Goal: Transaction & Acquisition: Purchase product/service

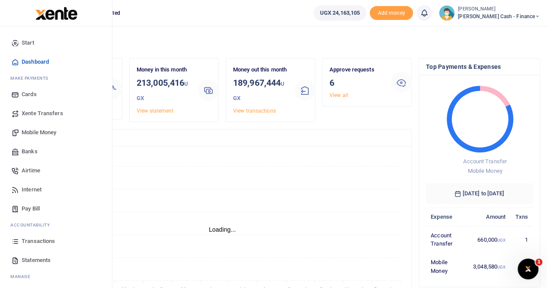
click at [38, 240] on span "Transactions" at bounding box center [38, 241] width 33 height 9
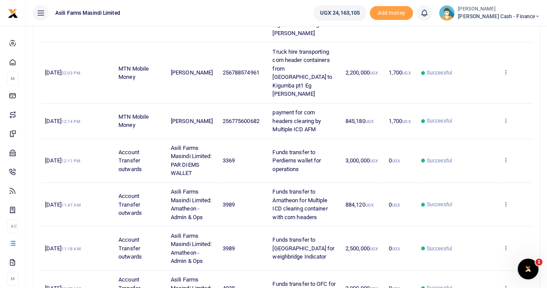
scroll to position [386, 0]
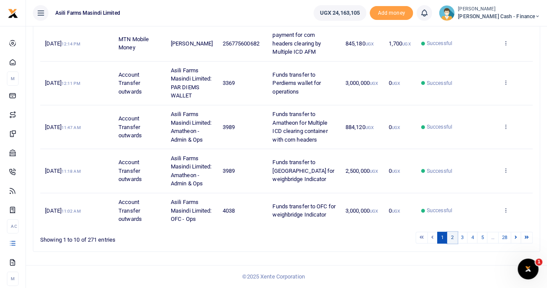
click at [453, 238] on link "2" at bounding box center [452, 237] width 10 height 12
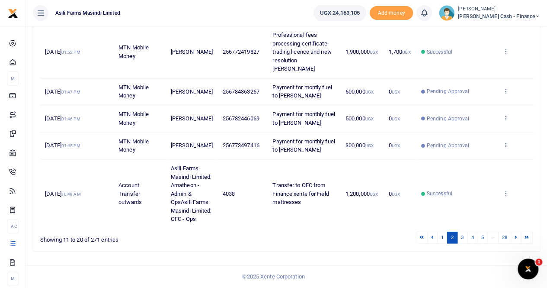
scroll to position [369, 0]
click at [465, 237] on link "3" at bounding box center [462, 237] width 10 height 12
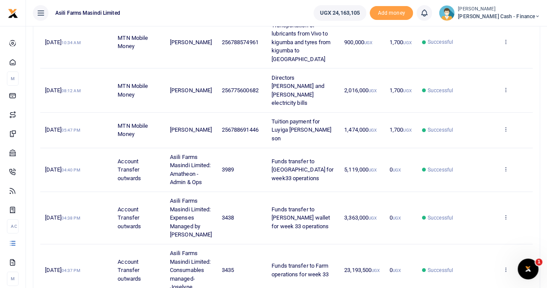
scroll to position [386, 0]
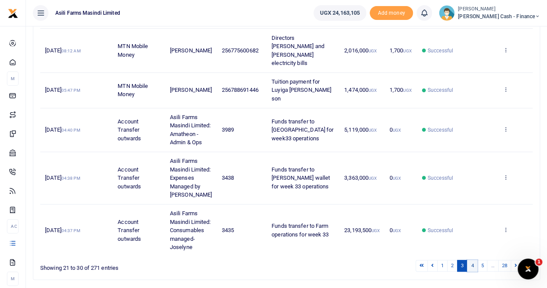
click at [474, 260] on link "4" at bounding box center [472, 266] width 10 height 12
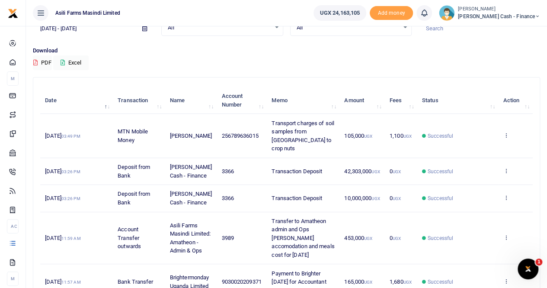
scroll to position [0, 0]
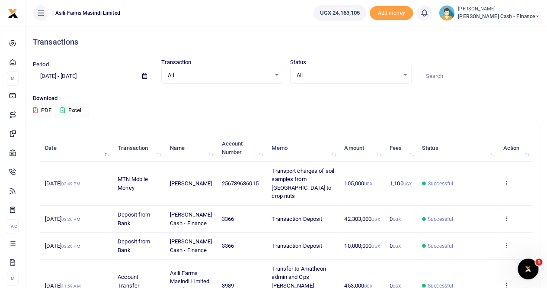
click at [145, 74] on icon at bounding box center [144, 76] width 5 height 6
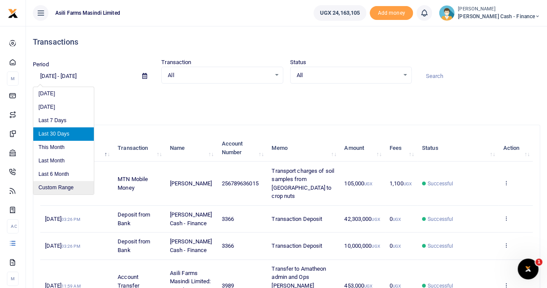
click at [59, 185] on li "Custom Range" at bounding box center [63, 187] width 61 height 13
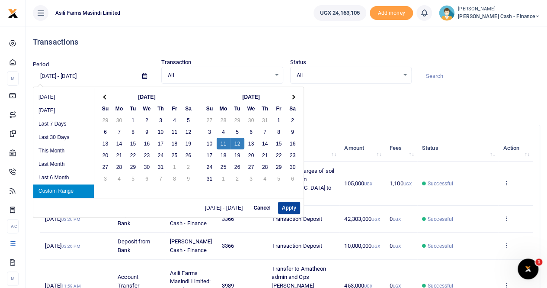
click at [291, 209] on button "Apply" at bounding box center [289, 208] width 22 height 12
type input "08/11/2025 - 08/12/2025"
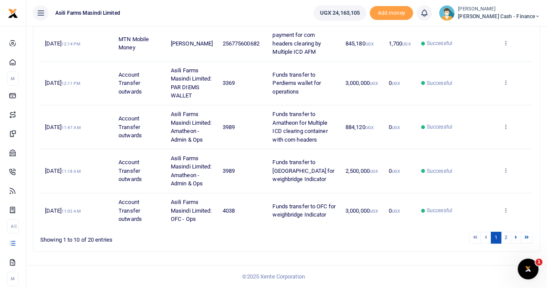
scroll to position [386, 0]
click at [504, 236] on link "2" at bounding box center [506, 237] width 10 height 12
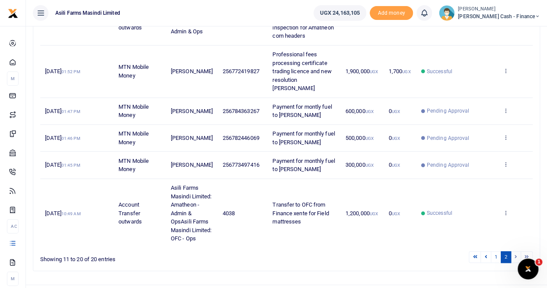
scroll to position [369, 0]
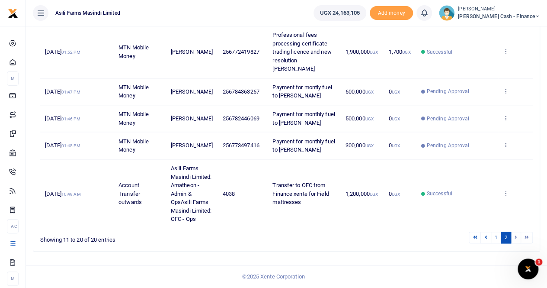
click at [516, 237] on li at bounding box center [516, 237] width 10 height 12
click at [495, 237] on link "1" at bounding box center [496, 237] width 10 height 12
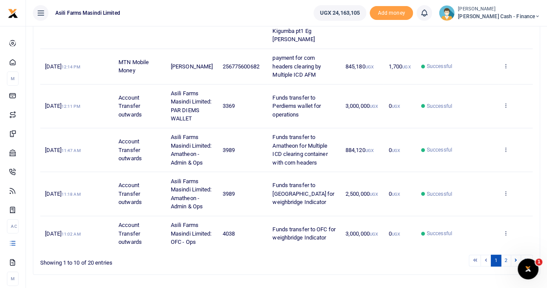
scroll to position [386, 0]
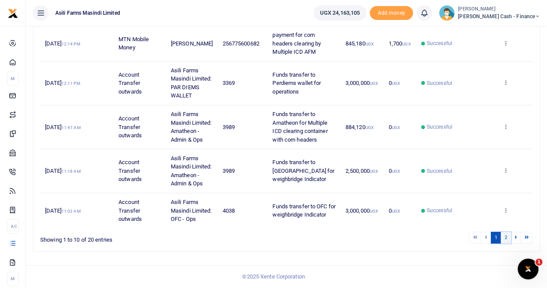
click at [505, 237] on link "2" at bounding box center [506, 237] width 10 height 12
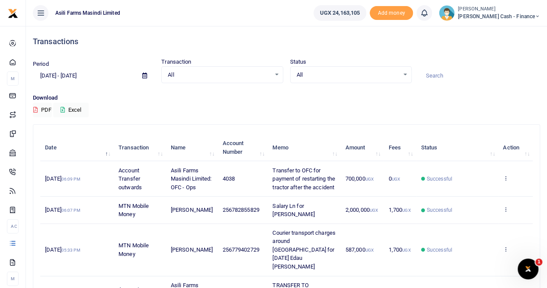
scroll to position [0, 0]
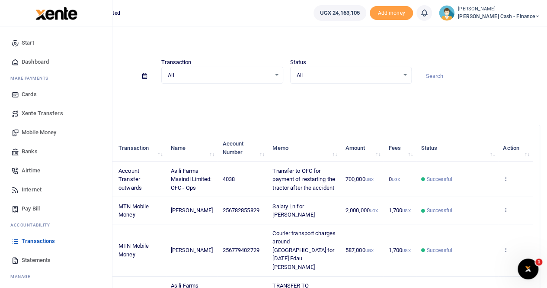
click at [36, 133] on span "Mobile Money" at bounding box center [39, 132] width 35 height 9
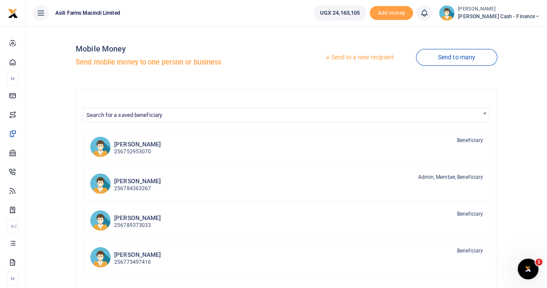
click at [338, 57] on div at bounding box center [273, 144] width 547 height 288
click at [357, 58] on link "Send to a new recipient" at bounding box center [359, 58] width 113 height 16
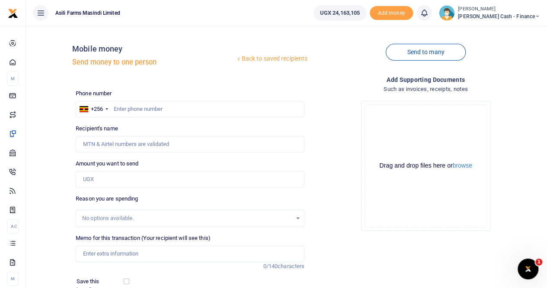
click at [124, 107] on div at bounding box center [273, 144] width 547 height 288
click at [119, 107] on input "text" at bounding box center [190, 109] width 229 height 16
paste input "752 426662"
click at [125, 107] on input "752 426662" at bounding box center [190, 109] width 229 height 16
click at [126, 106] on input "752 426662" at bounding box center [190, 109] width 229 height 16
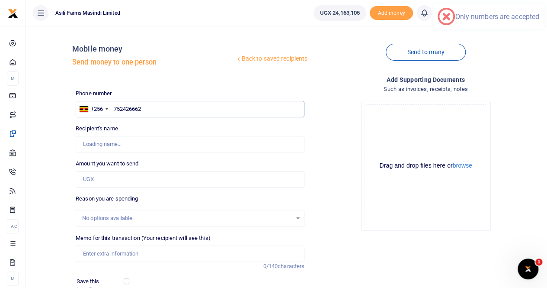
click at [131, 108] on input "752426662" at bounding box center [190, 109] width 229 height 16
type input "752426662"
click at [133, 140] on input "Recipient's name" at bounding box center [190, 144] width 229 height 16
click at [216, 147] on input "Recipient's name" at bounding box center [190, 144] width 229 height 16
type input "Sisye Mubakali"
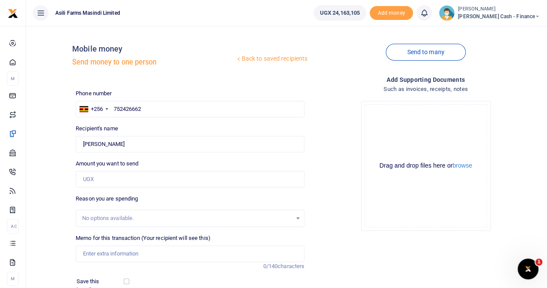
click at [225, 190] on div "Phone number +256 Uganda +256 752426662 Phone is required. Recipient's name Fou…" at bounding box center [190, 221] width 236 height 265
click at [106, 172] on input "Amount you want to send" at bounding box center [190, 179] width 229 height 16
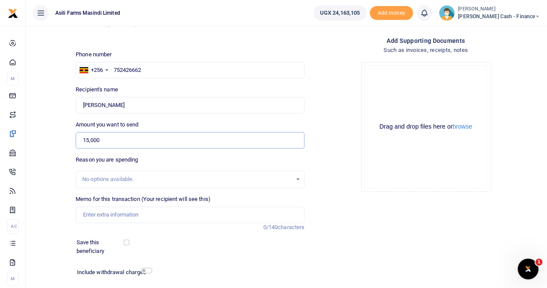
scroll to position [87, 0]
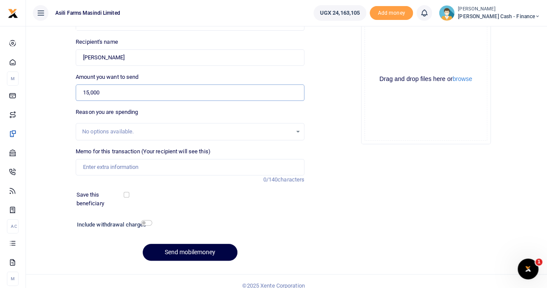
type input "15,000"
click at [105, 165] on input "Memo for this transaction (Your recipient will see this)" at bounding box center [190, 167] width 229 height 16
click at [462, 79] on button "browse" at bounding box center [462, 79] width 19 height 6
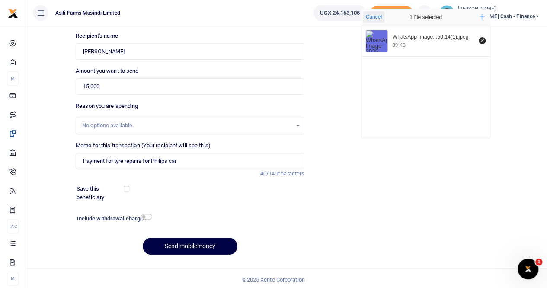
scroll to position [94, 0]
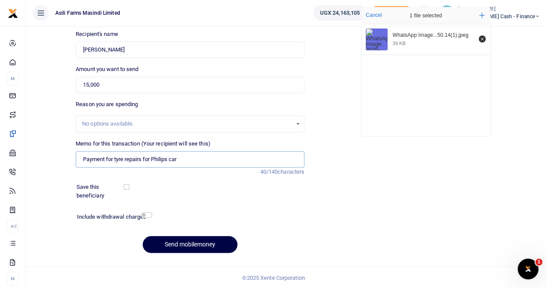
click at [169, 157] on input "Payment for tyre repairs for Philips car" at bounding box center [190, 159] width 229 height 16
click at [170, 158] on input "Payment for tyre repairs for car" at bounding box center [190, 159] width 229 height 16
click at [149, 157] on input "Payment for tyre repairs for car" at bounding box center [190, 159] width 229 height 16
click at [153, 158] on input "Payment for tyre repairs for car" at bounding box center [190, 159] width 229 height 16
click at [191, 159] on input "Payment for tyre repairs to city tyres car" at bounding box center [190, 159] width 229 height 16
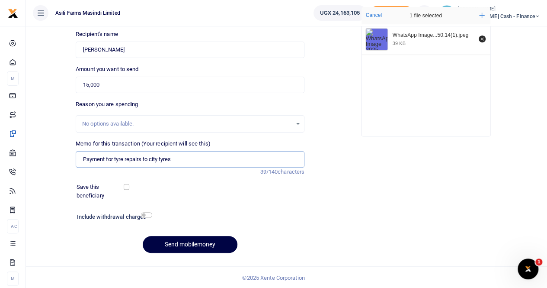
click at [148, 156] on input "Payment for tyre repairs to city tyres" at bounding box center [190, 159] width 229 height 16
type input "Payment for tyre repairs at city tyres"
click at [185, 243] on button "Send mobilemoney" at bounding box center [190, 244] width 95 height 17
click at [125, 49] on input "Found" at bounding box center [190, 50] width 229 height 16
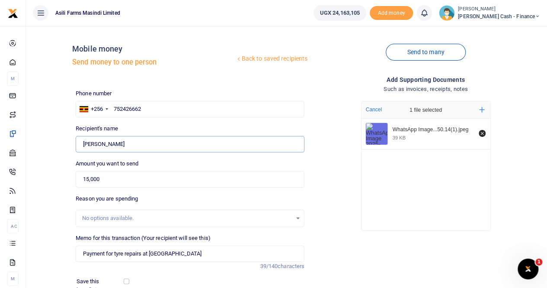
scroll to position [0, 0]
click at [114, 107] on input "752426662" at bounding box center [190, 109] width 229 height 16
click at [152, 147] on input "Found" at bounding box center [190, 144] width 229 height 16
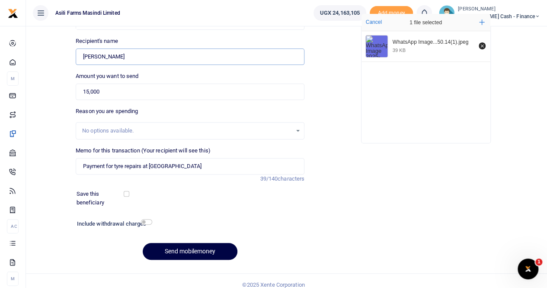
scroll to position [94, 0]
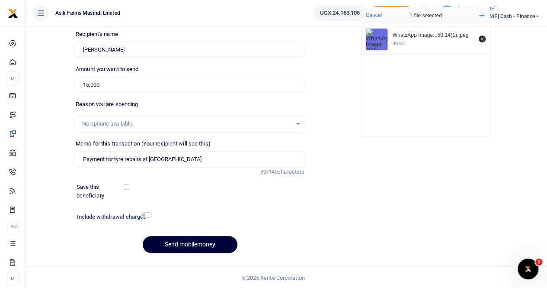
click at [161, 241] on button "Send mobilemoney" at bounding box center [190, 244] width 95 height 17
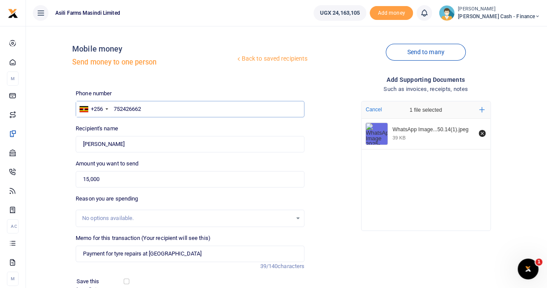
click at [151, 109] on input "752426662" at bounding box center [190, 109] width 229 height 16
click at [158, 106] on input "752426662" at bounding box center [190, 109] width 229 height 16
drag, startPoint x: 158, startPoint y: 106, endPoint x: 112, endPoint y: 106, distance: 46.3
click at [112, 106] on input "752426662" at bounding box center [190, 109] width 229 height 16
click at [129, 144] on input "Found" at bounding box center [190, 144] width 229 height 16
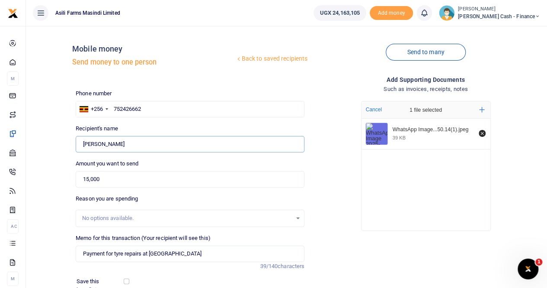
paste input "752426662"
type input "Sisye Mubakali"
drag, startPoint x: 147, startPoint y: 109, endPoint x: 117, endPoint y: 107, distance: 30.0
click at [117, 107] on input "752426662" at bounding box center [190, 109] width 229 height 16
click at [145, 106] on input "752426662" at bounding box center [190, 109] width 229 height 16
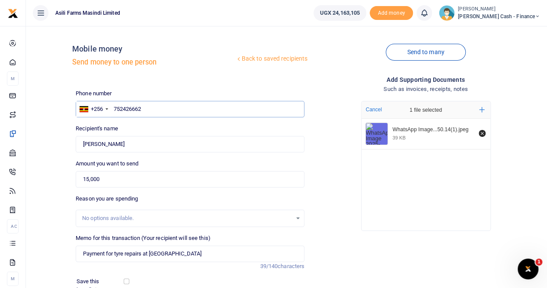
click at [152, 109] on input "752426662" at bounding box center [190, 109] width 229 height 16
click at [148, 109] on input "752426662" at bounding box center [190, 109] width 229 height 16
drag, startPoint x: 148, startPoint y: 109, endPoint x: 114, endPoint y: 106, distance: 33.8
click at [114, 106] on input "752426662" at bounding box center [190, 109] width 229 height 16
click at [189, 250] on input "Payment for tyre repairs at city tyres" at bounding box center [190, 253] width 229 height 16
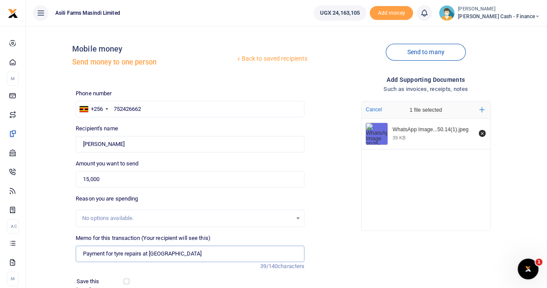
paste input "752426662"
type input "Payment for tyre repairs at city tyres 752426662"
drag, startPoint x: 157, startPoint y: 104, endPoint x: 114, endPoint y: 109, distance: 43.6
click at [114, 109] on input "752426662" at bounding box center [190, 109] width 229 height 16
type input "075242666"
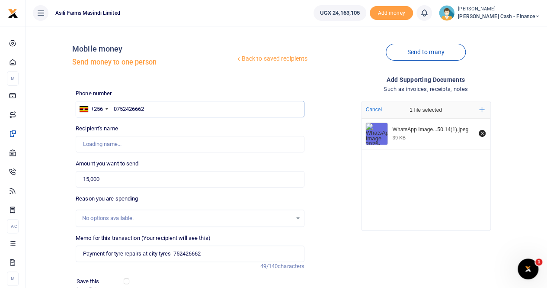
type input "0752426662"
click at [105, 146] on input "Found" at bounding box center [190, 144] width 229 height 16
type input "Sisye Mubakali"
click at [113, 140] on input "Found" at bounding box center [190, 144] width 229 height 16
drag, startPoint x: 216, startPoint y: 252, endPoint x: 176, endPoint y: 253, distance: 40.7
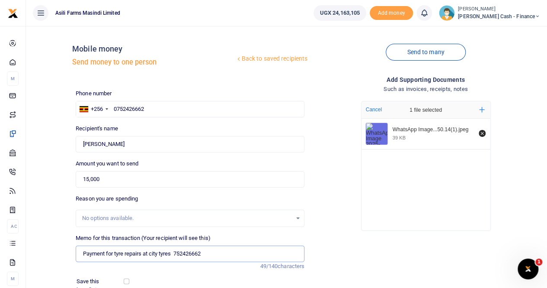
click at [176, 253] on input "Payment for tyre repairs at city tyres 752426662" at bounding box center [190, 253] width 229 height 16
type input "Payment for tyre repairs at city tyres"
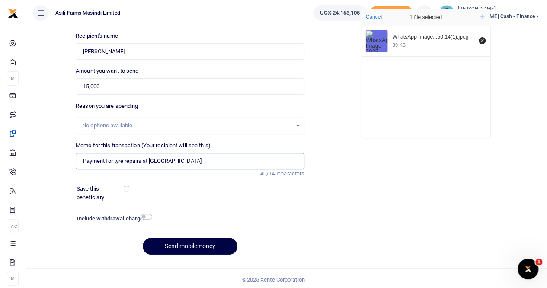
scroll to position [94, 0]
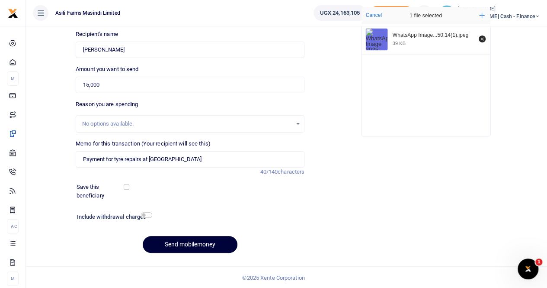
click at [169, 247] on button "Send mobilemoney" at bounding box center [190, 244] width 95 height 17
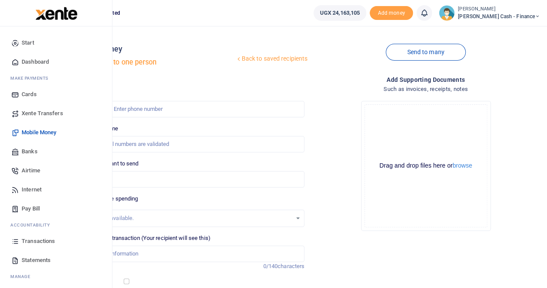
click at [42, 238] on span "Transactions" at bounding box center [38, 241] width 33 height 9
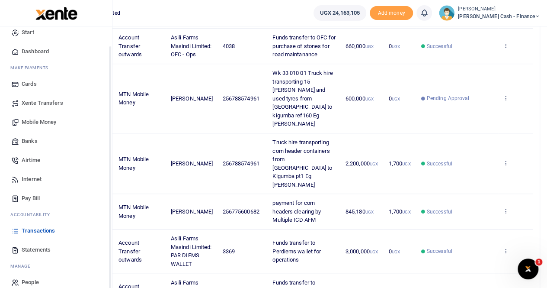
scroll to position [21, 0]
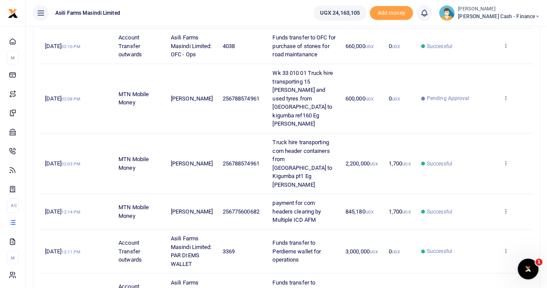
click at [520, 13] on span "Petty Cash - Finance" at bounding box center [499, 17] width 82 height 8
click at [506, 32] on link "Switch accounts" at bounding box center [478, 32] width 68 height 12
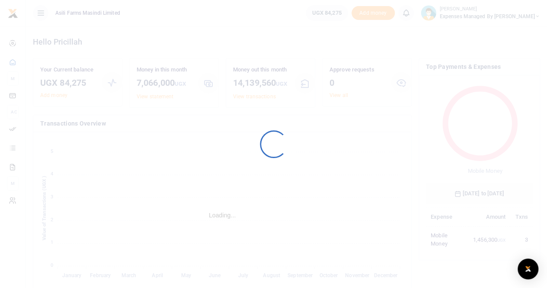
scroll to position [7, 7]
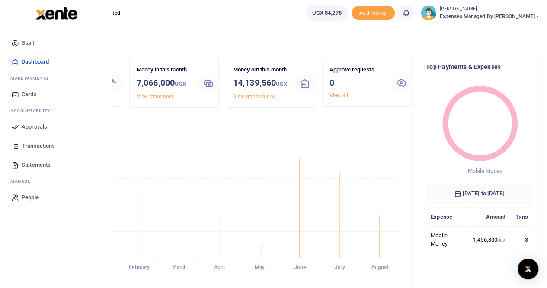
click at [43, 165] on span "Statements" at bounding box center [36, 164] width 29 height 9
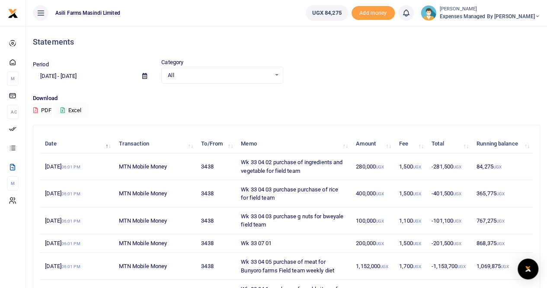
click at [75, 109] on button "Excel" at bounding box center [70, 110] width 35 height 15
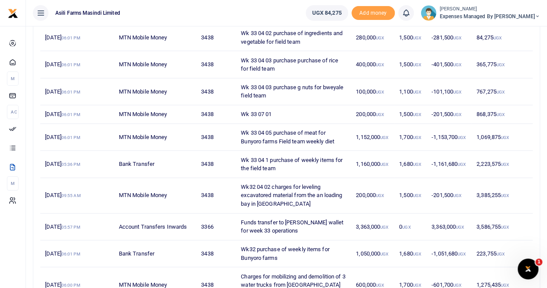
scroll to position [130, 0]
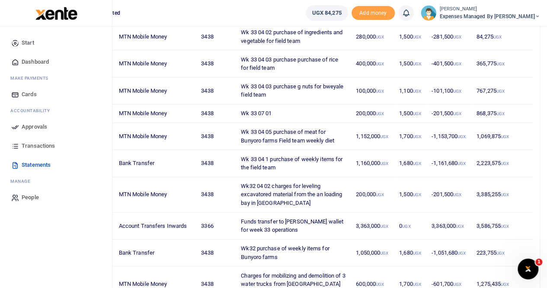
click at [38, 146] on span "Transactions" at bounding box center [38, 145] width 33 height 9
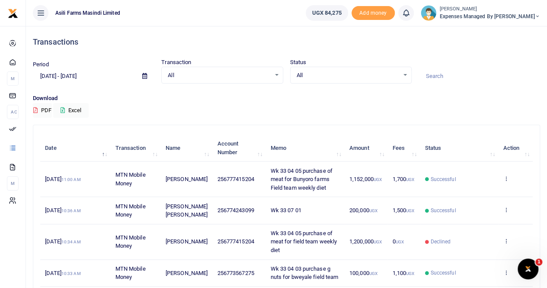
scroll to position [43, 0]
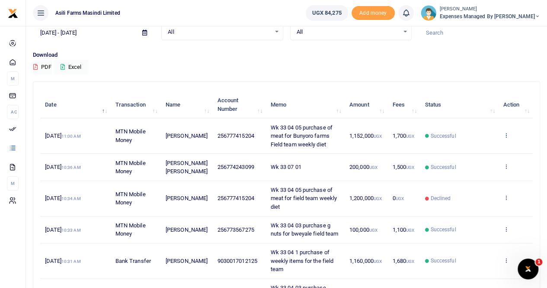
click at [506, 134] on icon at bounding box center [506, 135] width 6 height 6
click at [476, 147] on link "View details" at bounding box center [474, 150] width 68 height 12
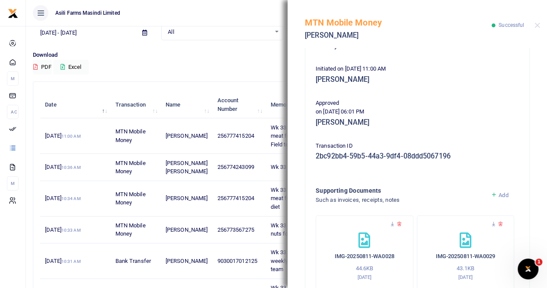
scroll to position [217, 0]
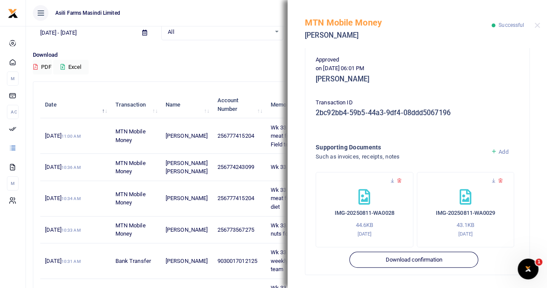
click at [393, 176] on div "IMG-20250811-WA0028 44.6KB 11th Aug 2025" at bounding box center [365, 209] width 98 height 75
click at [391, 178] on icon at bounding box center [393, 181] width 6 height 6
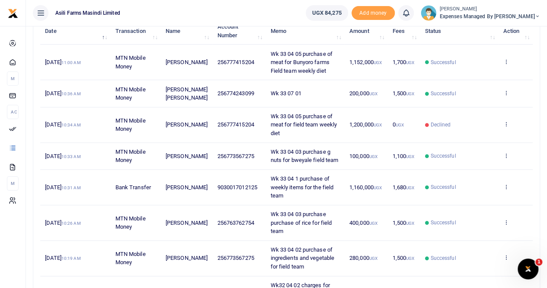
scroll to position [130, 0]
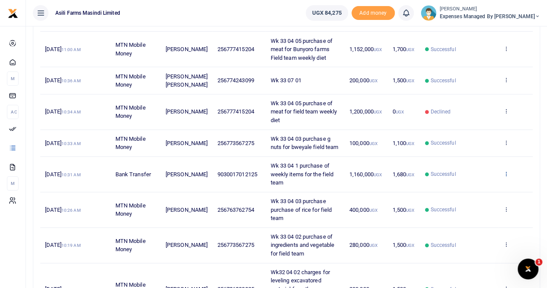
click at [505, 177] on icon at bounding box center [506, 173] width 6 height 6
click at [482, 196] on link "View details" at bounding box center [474, 196] width 68 height 12
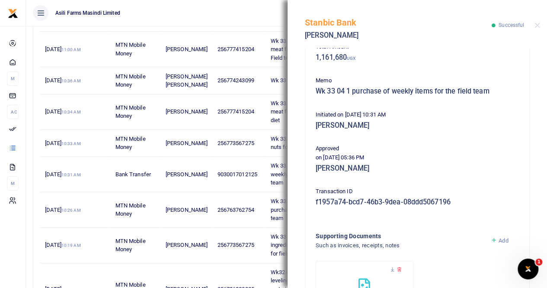
scroll to position [209, 0]
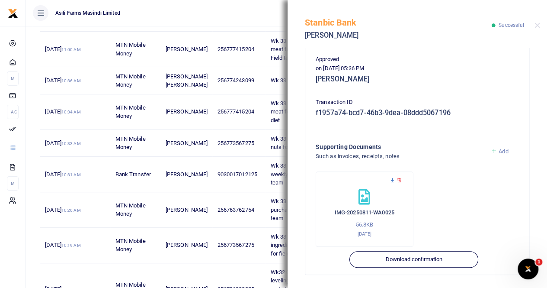
click at [392, 180] on icon at bounding box center [393, 180] width 6 height 6
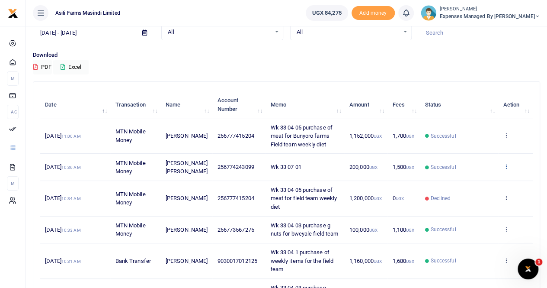
click at [509, 167] on icon at bounding box center [506, 166] width 6 height 6
click at [479, 185] on link "View details" at bounding box center [474, 185] width 68 height 12
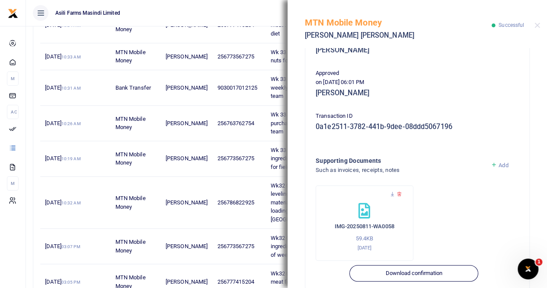
scroll to position [209, 0]
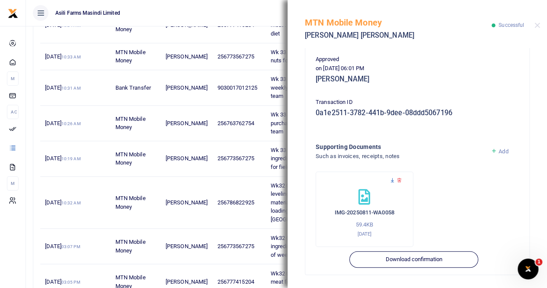
click at [390, 180] on icon at bounding box center [393, 180] width 6 height 6
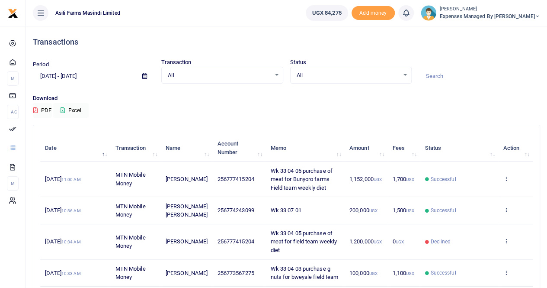
click at [467, 12] on div "[PERSON_NAME] Expenses Managed by [PERSON_NAME]" at bounding box center [490, 13] width 100 height 15
click at [497, 30] on link "Switch accounts" at bounding box center [493, 32] width 68 height 12
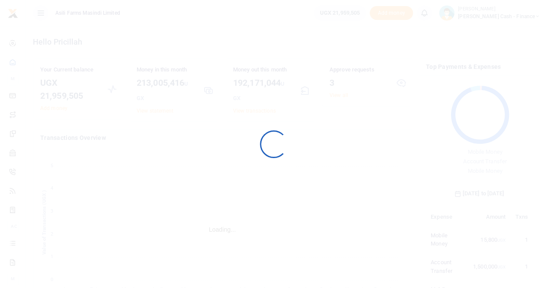
scroll to position [115, 100]
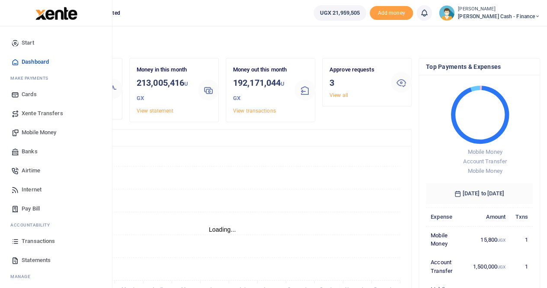
click at [44, 133] on span "Mobile Money" at bounding box center [39, 132] width 35 height 9
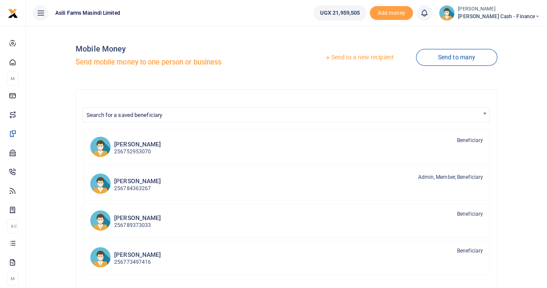
click at [350, 57] on link "Send to a new recipient" at bounding box center [359, 58] width 113 height 16
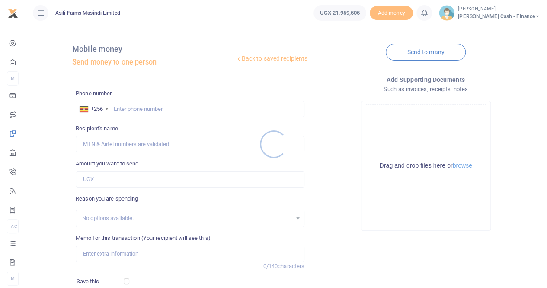
click at [124, 109] on div at bounding box center [273, 144] width 547 height 288
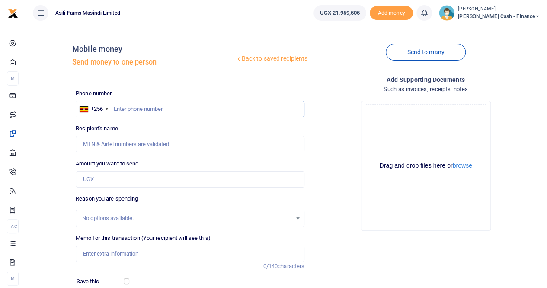
click at [123, 106] on input "text" at bounding box center [190, 109] width 229 height 16
paste input "0772446572"
type input "0772446572"
type input "Luyiga Ronald"
type input "0772446572"
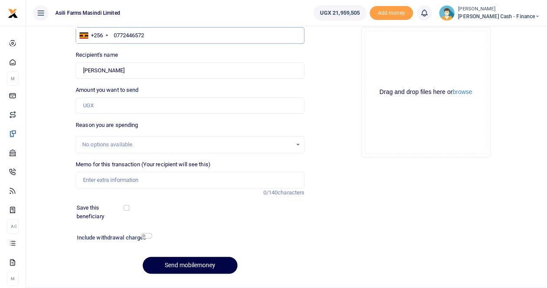
scroll to position [87, 0]
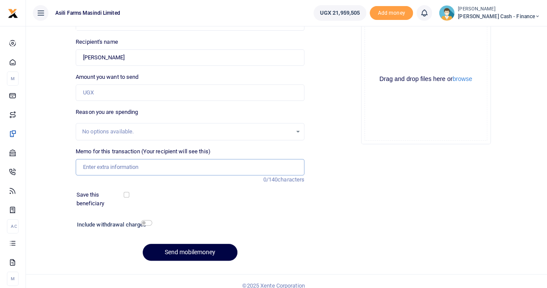
click at [91, 164] on input "Memo for this transaction (Your recipient will see this)" at bounding box center [190, 167] width 229 height 16
paste input "LUYIGA RONALD (CHEF) TRANSPORT, PER DIEM & ACCOMMODATION. 12TH & 13TH AUG 2025"
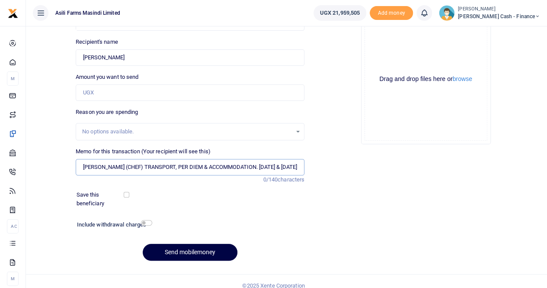
scroll to position [0, 25]
click at [120, 165] on input "LUYIGA RONALD (CHEF) TRANSPORT, PER DIEM & ACCOMMODATION. 12TH & 13TH AUG 2025" at bounding box center [190, 167] width 229 height 16
click at [154, 166] on input "LUYIGA RONALD TRANSPORT, PER DIEM & ACCOMMODATION. 12TH & 13TH AUG 2025" at bounding box center [190, 167] width 229 height 16
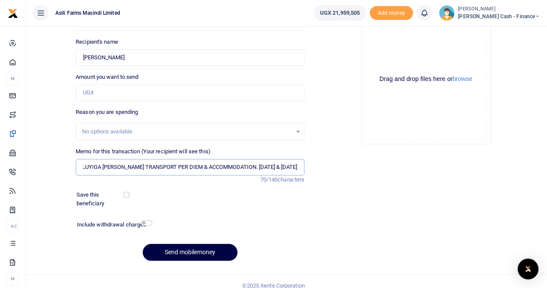
click at [186, 167] on input "LUYIGA RONALD TRANSPORT PER DIEM & ACCOMMODATION. 12TH & 13TH AUG 2025" at bounding box center [190, 167] width 229 height 16
click at [237, 165] on input "LUYIGA RONALD TRANSPORT PER DIEM ACCOMMODATION. 12TH & 13TH AUG 2025" at bounding box center [190, 167] width 229 height 16
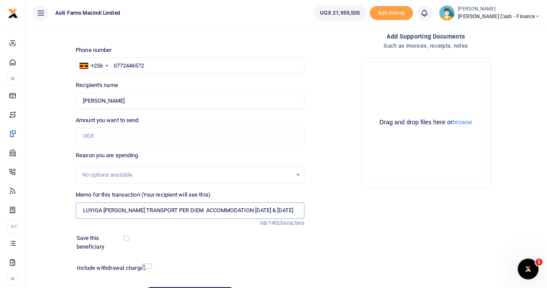
scroll to position [0, 0]
type input "LUYIGA RONALD TRANSPORT PER DIEM ACCOMMODATION 12TH & 13TH AUG 2025"
click at [194, 237] on div "Save this beneficiary" at bounding box center [185, 242] width 224 height 17
click at [96, 133] on input "Amount you want to send" at bounding box center [190, 136] width 229 height 16
paste input "140,000"
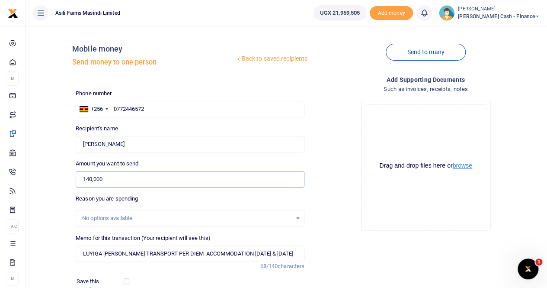
type input "140,000"
click at [460, 164] on button "browse" at bounding box center [462, 165] width 19 height 6
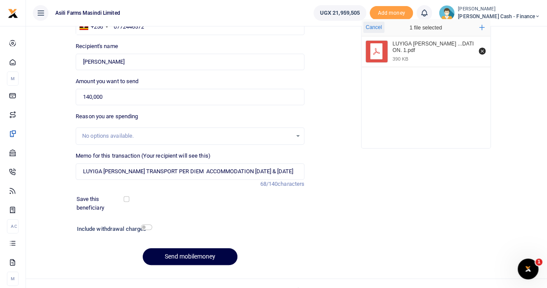
scroll to position [94, 0]
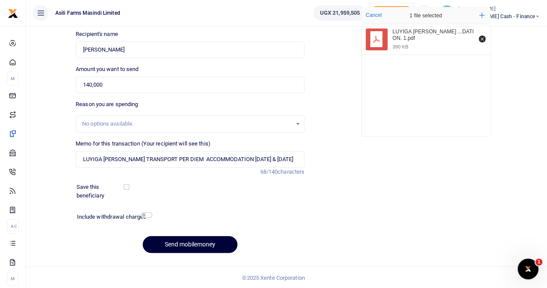
click at [180, 241] on button "Send mobilemoney" at bounding box center [190, 244] width 95 height 17
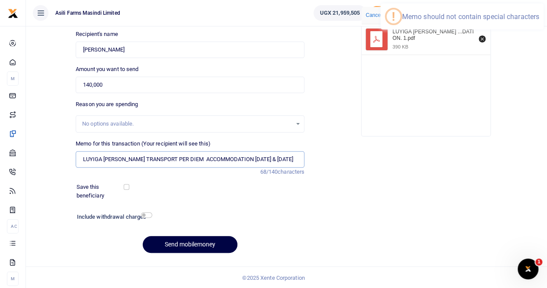
click at [256, 158] on input "LUYIGA RONALD TRANSPORT PER DIEM ACCOMMODATION 12TH & 13TH AUG 2025" at bounding box center [190, 159] width 229 height 16
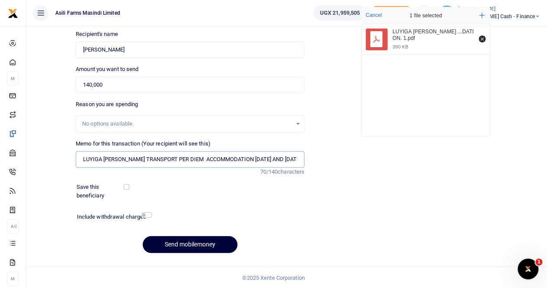
type input "LUYIGA RONALD TRANSPORT PER DIEM ACCOMMODATION 12TH AND 13TH AUG 2025"
click at [189, 242] on button "Send mobilemoney" at bounding box center [190, 244] width 95 height 17
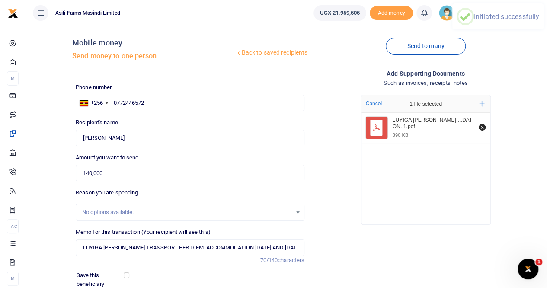
scroll to position [0, 0]
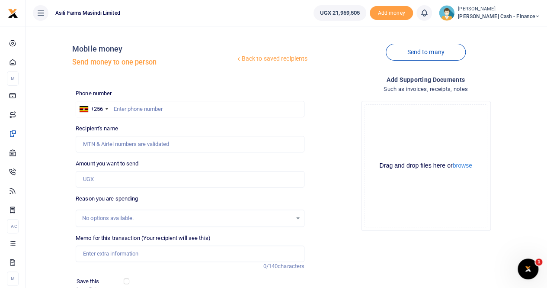
click at [302, 123] on div "Phone number +256 Uganda +256 Phone is required. Recipient's name Name is requi…" at bounding box center [190, 221] width 236 height 265
click at [518, 15] on span "Petty Cash - Finance" at bounding box center [499, 17] width 82 height 8
click at [500, 32] on link "Switch accounts" at bounding box center [478, 32] width 68 height 12
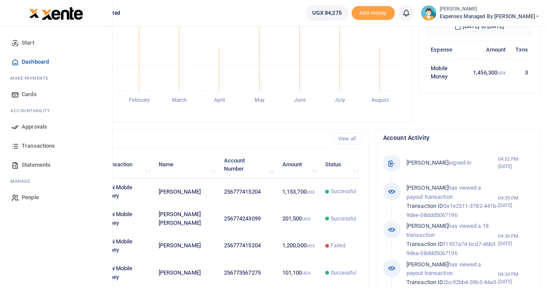
scroll to position [173, 0]
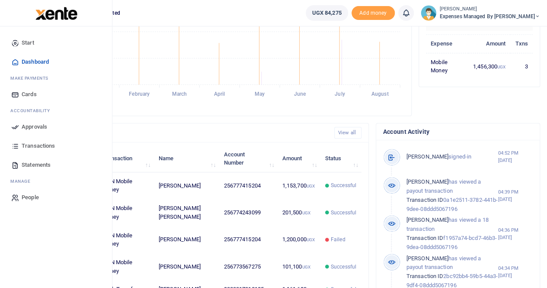
click at [47, 144] on span "Transactions" at bounding box center [38, 145] width 33 height 9
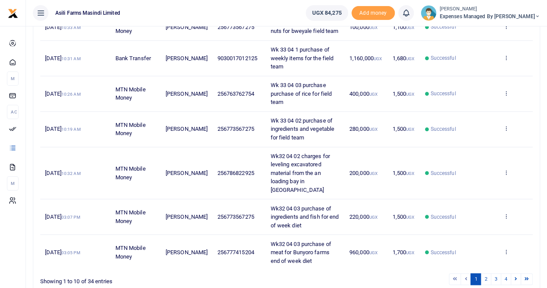
scroll to position [260, 0]
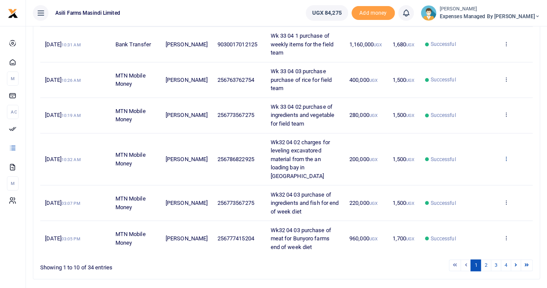
click at [507, 159] on icon at bounding box center [506, 158] width 6 height 6
click at [466, 172] on link "View details" at bounding box center [474, 176] width 68 height 12
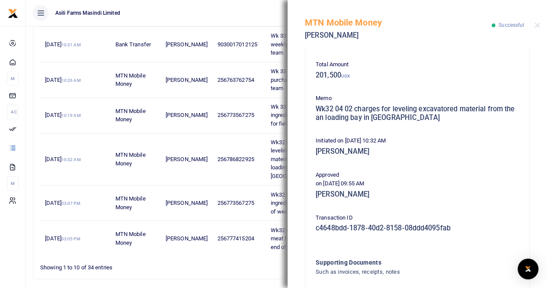
scroll to position [93, 0]
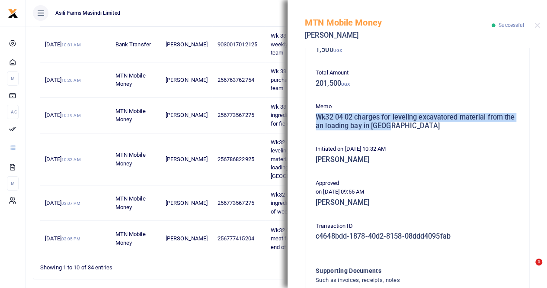
drag, startPoint x: 316, startPoint y: 113, endPoint x: 491, endPoint y: 127, distance: 175.7
click at [491, 127] on h5 "Wk32 04 02 charges for leveling excavatored material from the an loading bay in…" at bounding box center [417, 121] width 203 height 17
copy h5 "Wk32 04 02 charges for leveling excavatored material from the an loading bay in…"
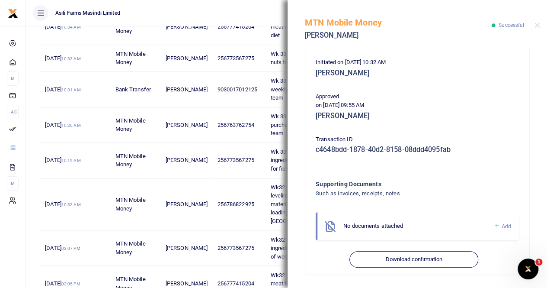
scroll to position [216, 0]
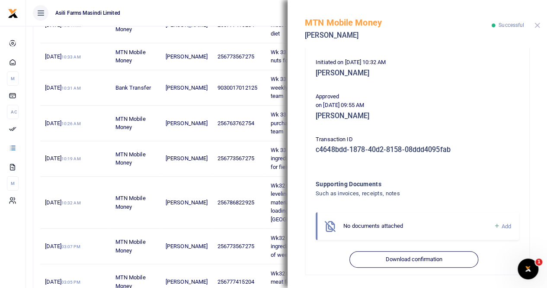
click at [539, 27] on button "Close" at bounding box center [538, 25] width 6 height 6
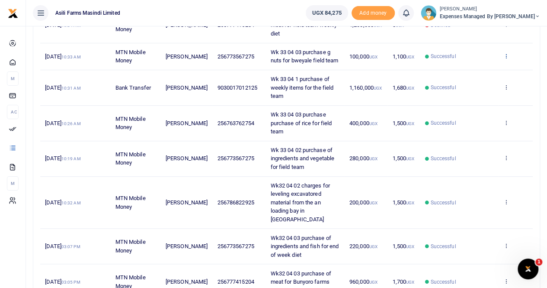
click at [508, 59] on icon at bounding box center [506, 56] width 6 height 6
click at [476, 77] on link "View details" at bounding box center [474, 78] width 68 height 12
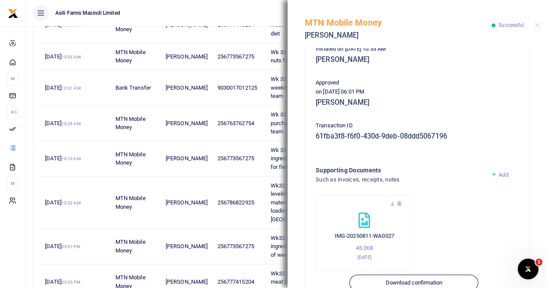
scroll to position [209, 0]
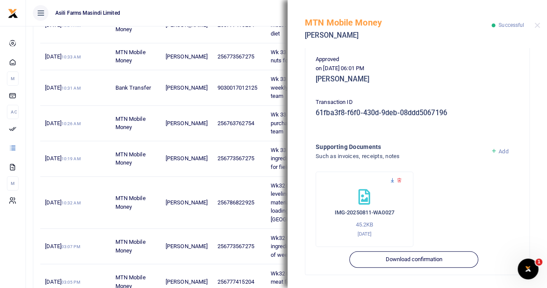
click at [394, 181] on icon at bounding box center [393, 180] width 6 height 6
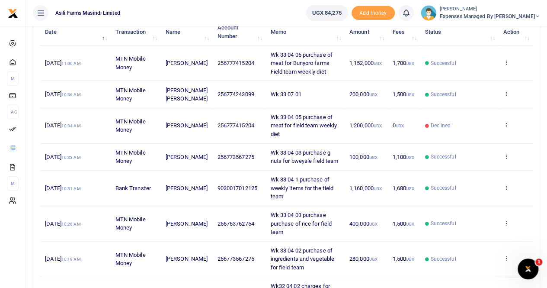
scroll to position [130, 0]
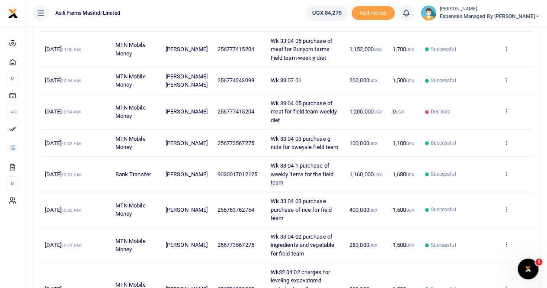
click at [506, 212] on icon at bounding box center [506, 209] width 6 height 6
click at [478, 230] on link "View details" at bounding box center [474, 231] width 68 height 12
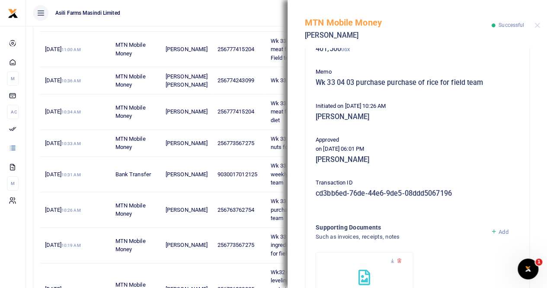
scroll to position [209, 0]
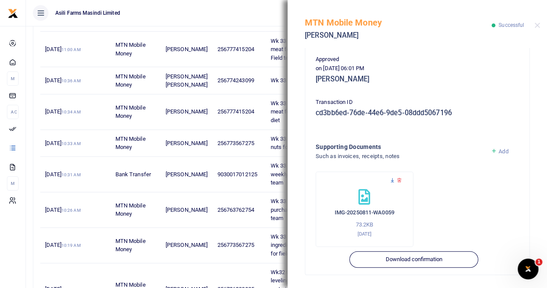
click at [390, 179] on icon at bounding box center [393, 180] width 6 height 6
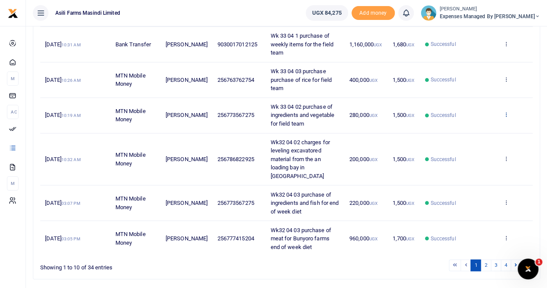
click at [506, 117] on icon at bounding box center [506, 114] width 6 height 6
click at [485, 137] on link "View details" at bounding box center [474, 137] width 68 height 12
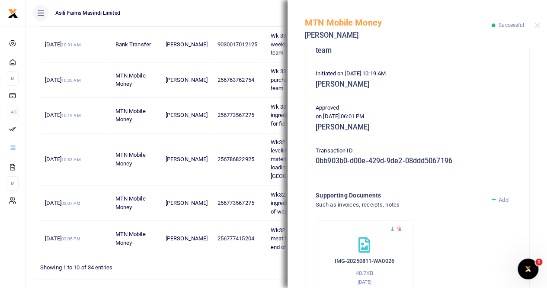
scroll to position [173, 0]
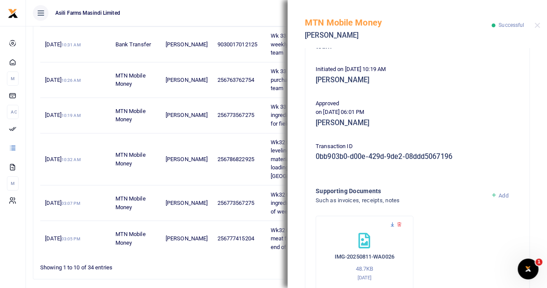
click at [394, 223] on icon at bounding box center [393, 224] width 6 height 6
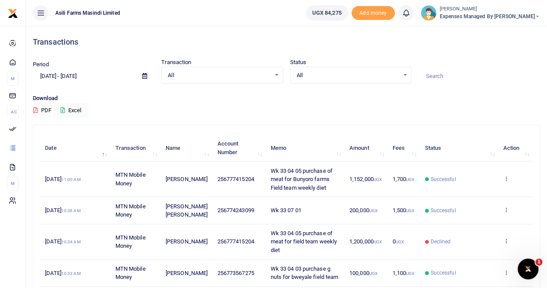
click at [488, 10] on small "[PERSON_NAME]" at bounding box center [490, 9] width 100 height 7
click at [503, 31] on link "Switch accounts" at bounding box center [493, 32] width 68 height 12
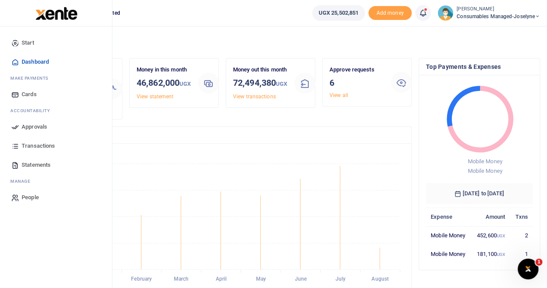
click at [40, 161] on span "Statements" at bounding box center [36, 164] width 29 height 9
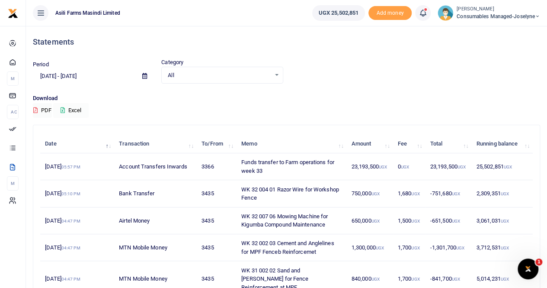
click at [72, 107] on button "Excel" at bounding box center [70, 110] width 35 height 15
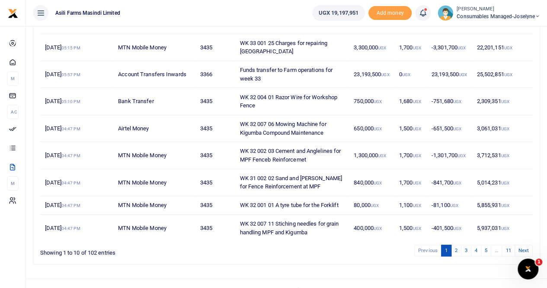
scroll to position [183, 0]
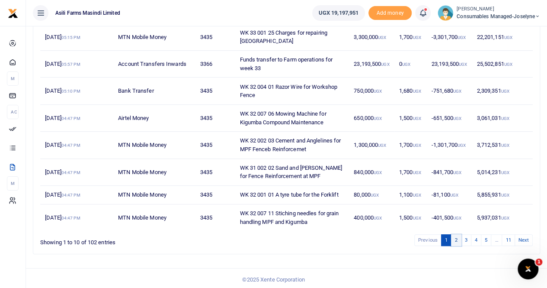
click at [459, 238] on link "2" at bounding box center [456, 240] width 10 height 12
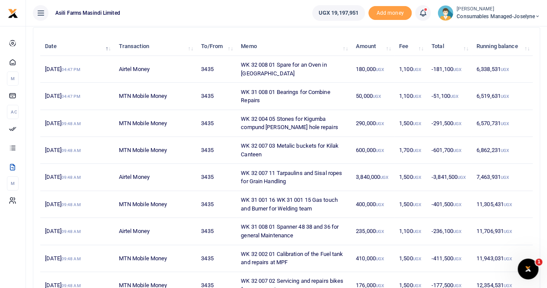
scroll to position [54, 0]
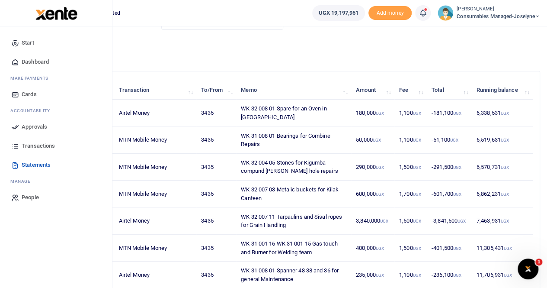
click at [34, 146] on span "Transactions" at bounding box center [38, 145] width 33 height 9
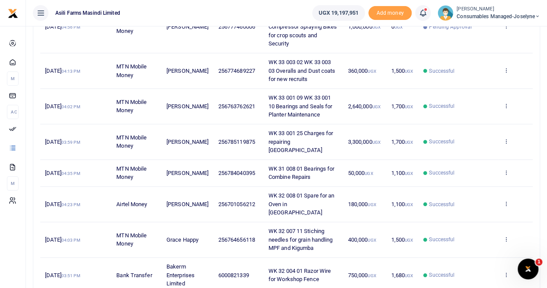
scroll to position [260, 0]
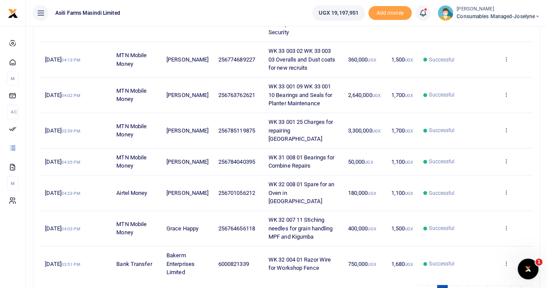
click at [505, 189] on icon at bounding box center [506, 192] width 6 height 6
click at [469, 192] on link "View details" at bounding box center [474, 193] width 68 height 12
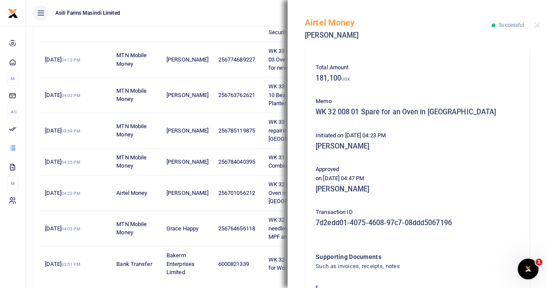
scroll to position [85, 0]
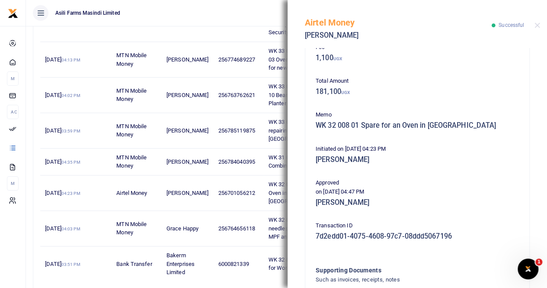
click at [466, 122] on h5 "WK 32 008 01 Spare for an Oven in Bens House" at bounding box center [417, 125] width 203 height 9
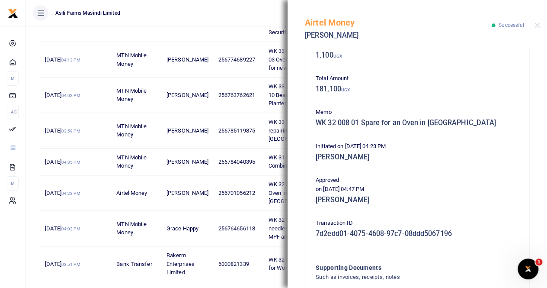
scroll to position [0, 0]
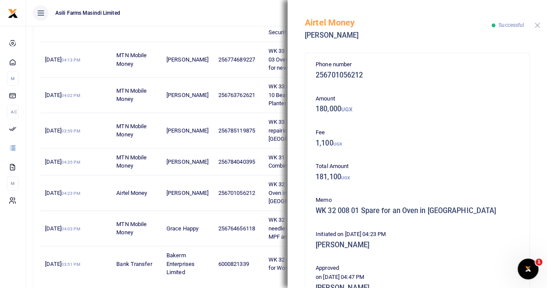
click at [536, 26] on button "Close" at bounding box center [538, 25] width 6 height 6
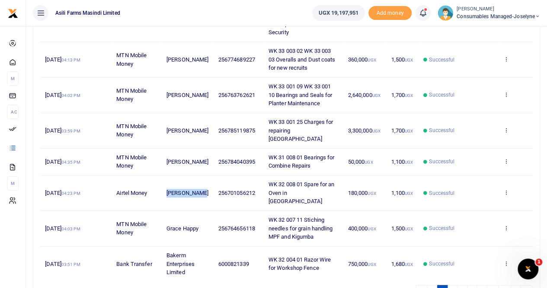
drag, startPoint x: 168, startPoint y: 176, endPoint x: 205, endPoint y: 180, distance: 37.9
click at [205, 180] on td "Jimmy Kalule" at bounding box center [188, 192] width 52 height 35
copy span "Jimmy Kalule"
click at [497, 110] on td "Successful" at bounding box center [459, 94] width 80 height 35
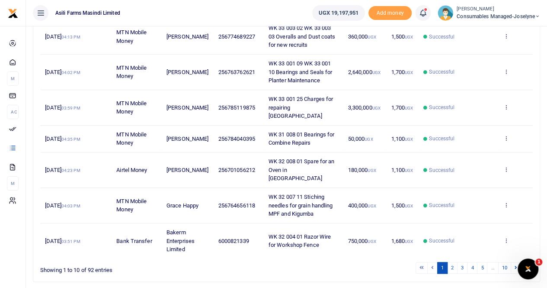
scroll to position [293, 0]
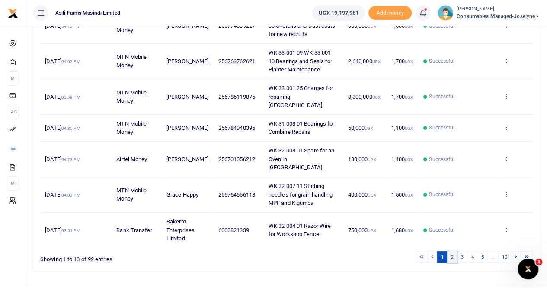
click at [454, 251] on link "2" at bounding box center [452, 257] width 10 height 12
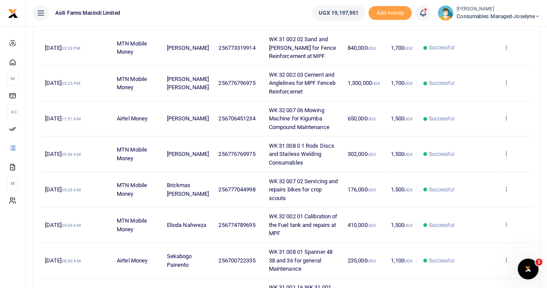
scroll to position [146, 0]
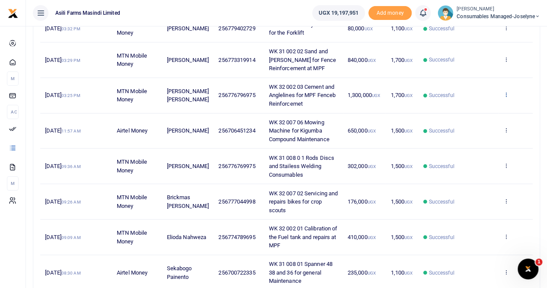
click at [507, 92] on icon at bounding box center [506, 94] width 6 height 6
click at [465, 107] on link "View details" at bounding box center [474, 109] width 68 height 12
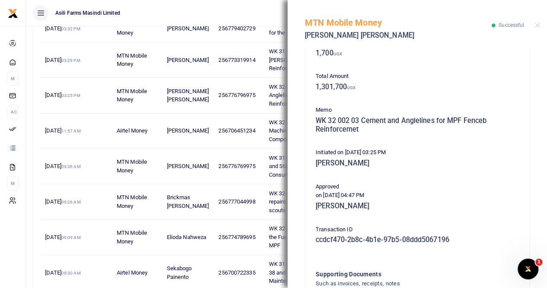
scroll to position [87, 0]
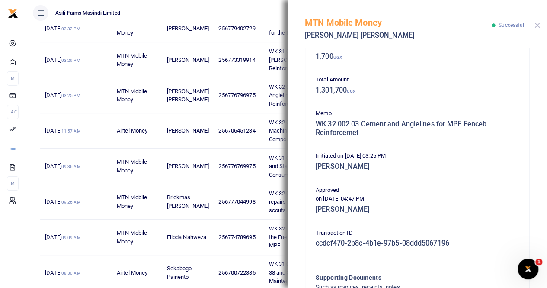
click at [539, 23] on button "Close" at bounding box center [538, 25] width 6 height 6
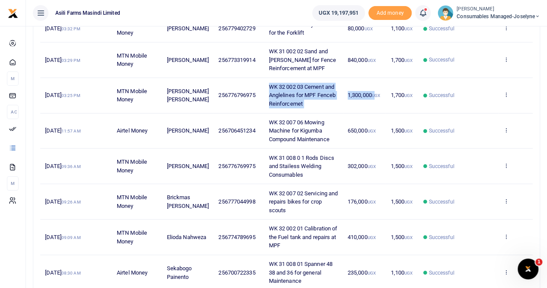
drag, startPoint x: 266, startPoint y: 80, endPoint x: 373, endPoint y: 98, distance: 108.8
click at [373, 98] on tr "7th Aug 2025 03:25 PM MTN Mobile Money Halai Nileshkumar Harji 256776796975 WK …" at bounding box center [286, 95] width 493 height 35
copy tr "WK 32 002 03 Cement and Anglelines for MPF Fenceb Reinforcemet 1,300,000 U"
click at [497, 6] on small "[PERSON_NAME]" at bounding box center [498, 9] width 83 height 7
click at [500, 29] on link "Switch accounts" at bounding box center [507, 32] width 68 height 12
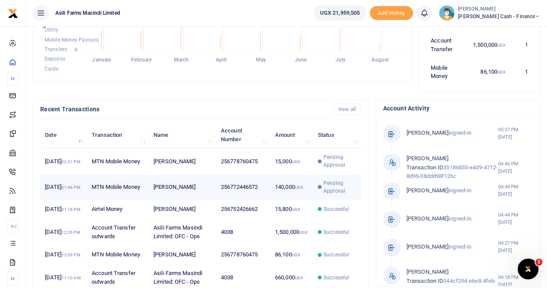
scroll to position [241, 0]
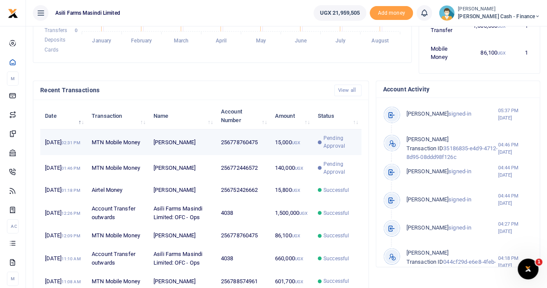
click at [331, 136] on span "Pending Approval" at bounding box center [340, 142] width 33 height 16
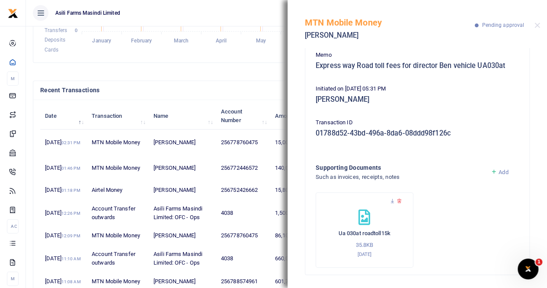
scroll to position [0, 0]
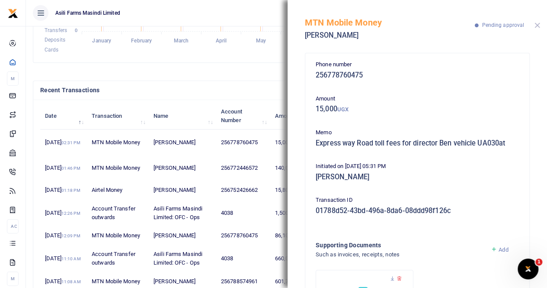
click at [540, 26] on button "Close" at bounding box center [538, 25] width 6 height 6
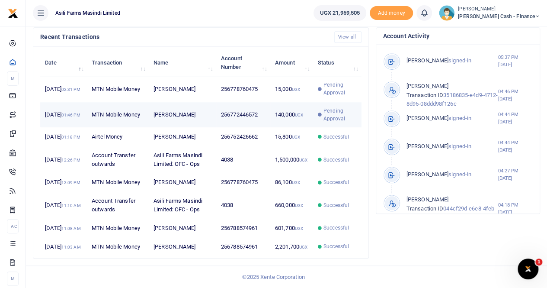
scroll to position [327, 0]
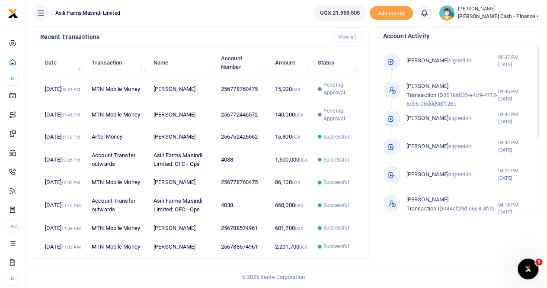
click at [505, 15] on span "[PERSON_NAME] Cash - Finance" at bounding box center [499, 17] width 82 height 8
click at [507, 33] on link "Switch accounts" at bounding box center [478, 32] width 68 height 12
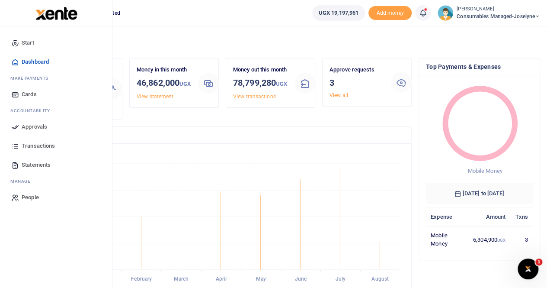
click at [43, 141] on span "Transactions" at bounding box center [38, 145] width 33 height 9
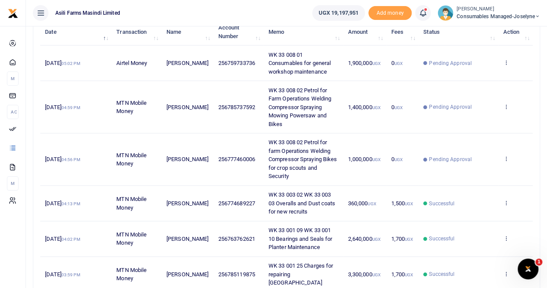
scroll to position [130, 0]
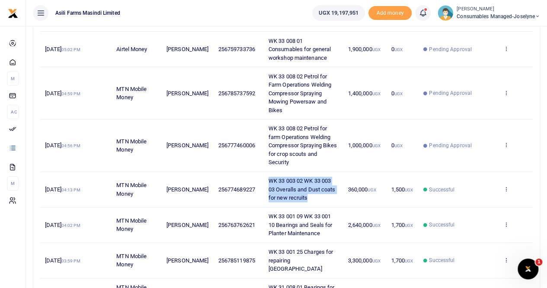
drag, startPoint x: 265, startPoint y: 177, endPoint x: 342, endPoint y: 196, distance: 79.3
click at [342, 196] on tr "12th Aug 2025 04:13 PM MTN Mobile Money Esau Bagenda 256774689227 WK 33 003 02 …" at bounding box center [286, 189] width 493 height 35
copy span "WK 33 003 02 WK 33 003 03 Overalls and Dust coats for new recruits"
click at [504, 186] on icon at bounding box center [506, 189] width 6 height 6
click at [471, 203] on link "View details" at bounding box center [474, 203] width 68 height 12
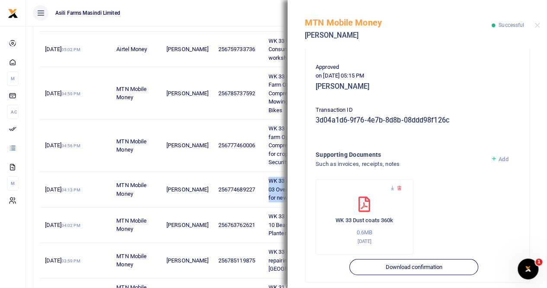
scroll to position [216, 0]
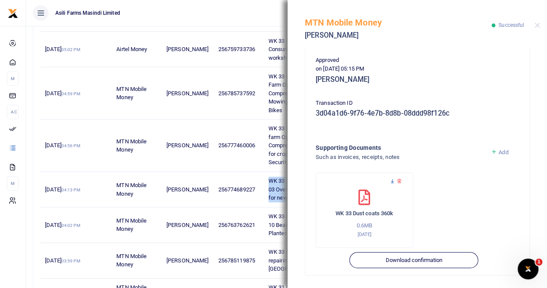
click at [391, 179] on icon at bounding box center [393, 181] width 6 height 6
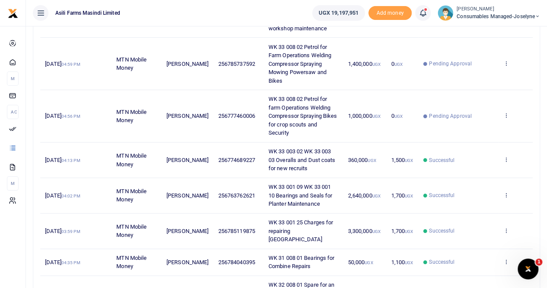
scroll to position [173, 0]
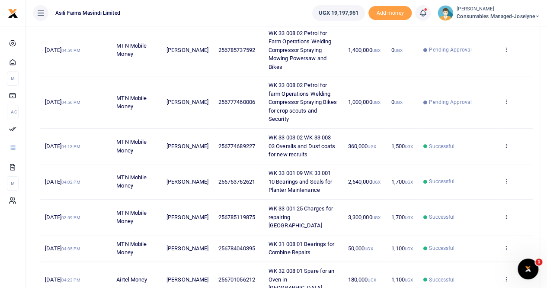
click at [356, 121] on td "1,000,000 UGX" at bounding box center [364, 102] width 43 height 52
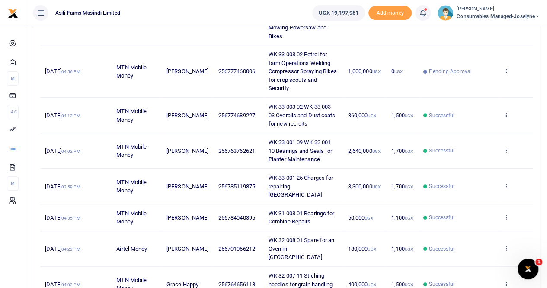
scroll to position [216, 0]
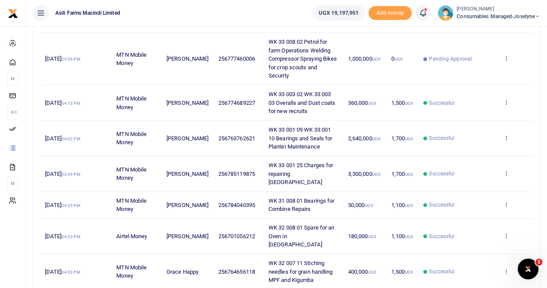
click at [506, 135] on icon at bounding box center [506, 138] width 6 height 6
click at [478, 146] on link "View details" at bounding box center [474, 152] width 68 height 12
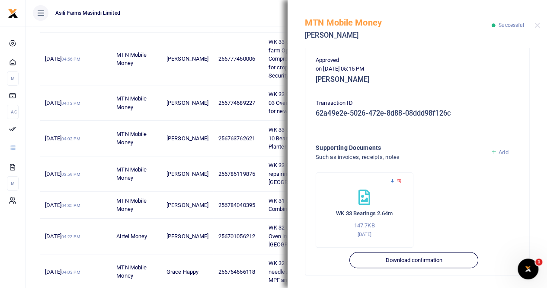
click at [391, 180] on icon at bounding box center [393, 181] width 6 height 6
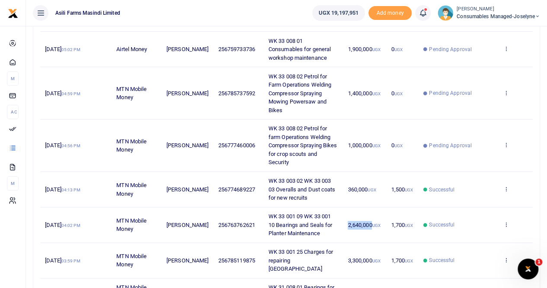
drag, startPoint x: 344, startPoint y: 221, endPoint x: 369, endPoint y: 225, distance: 24.9
click at [369, 225] on td "2,640,000 UGX" at bounding box center [364, 224] width 43 height 35
copy span "2,640,000"
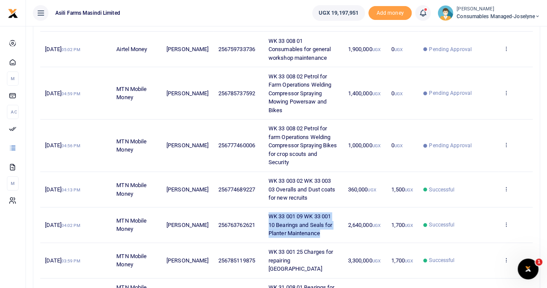
drag, startPoint x: 266, startPoint y: 212, endPoint x: 322, endPoint y: 230, distance: 59.0
click at [322, 230] on td "WK 33 001 09 WK 33 001 10 Bearings and Seals for Planter Maintenance" at bounding box center [304, 224] width 80 height 35
copy span "WK 33 001 09 WK 33 001 10 Bearings and Seals for Planter Maintenance"
click at [343, 220] on td "2,640,000 UGX" at bounding box center [364, 224] width 43 height 35
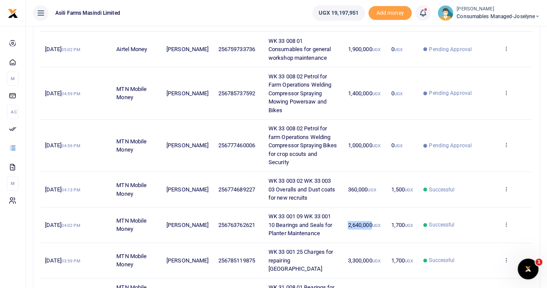
drag, startPoint x: 344, startPoint y: 222, endPoint x: 369, endPoint y: 225, distance: 25.2
click at [369, 225] on td "2,640,000 UGX" at bounding box center [364, 224] width 43 height 35
copy span "2,640,000"
click at [353, 243] on td "3,300,000 UGX" at bounding box center [364, 260] width 43 height 35
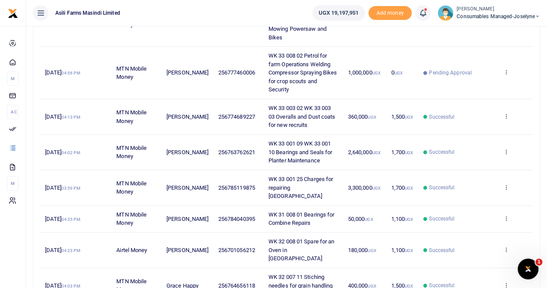
scroll to position [216, 0]
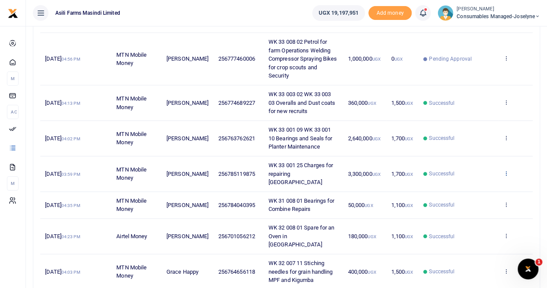
click at [504, 170] on icon at bounding box center [506, 173] width 6 height 6
click at [481, 180] on link "View details" at bounding box center [474, 183] width 68 height 12
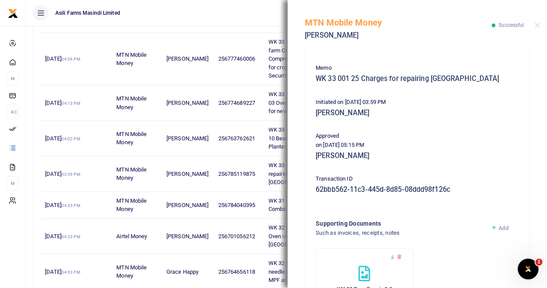
scroll to position [173, 0]
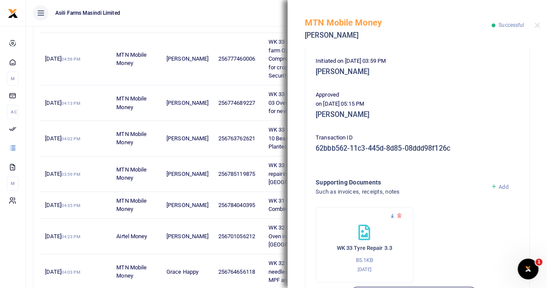
click at [392, 215] on icon at bounding box center [393, 216] width 6 height 6
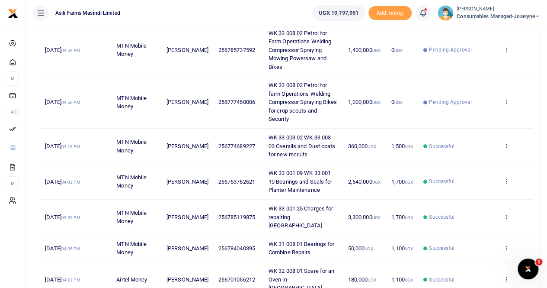
scroll to position [216, 0]
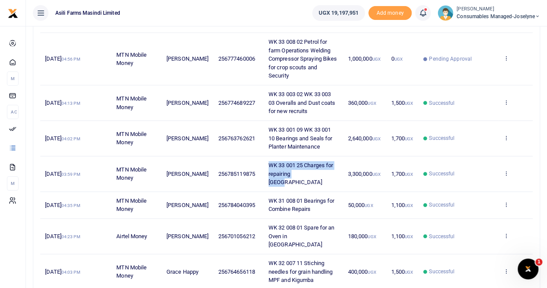
drag, startPoint x: 265, startPoint y: 160, endPoint x: 331, endPoint y: 170, distance: 67.4
click at [331, 170] on td "WK 33 001 25 Charges for repairing [GEOGRAPHIC_DATA]" at bounding box center [304, 173] width 80 height 35
copy span "WK 33 001 25 Charges for repairing [GEOGRAPHIC_DATA]"
click at [266, 159] on td "WK 33 001 25 Charges for repairing [GEOGRAPHIC_DATA]" at bounding box center [304, 173] width 80 height 35
drag, startPoint x: 344, startPoint y: 166, endPoint x: 370, endPoint y: 169, distance: 26.6
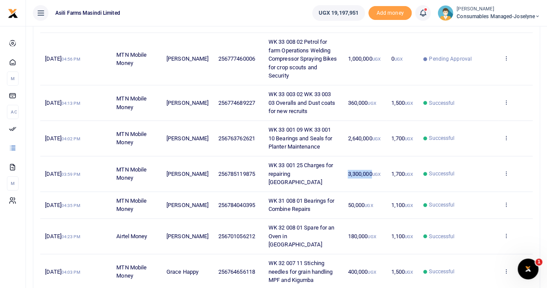
click at [370, 169] on td "3,300,000 UGX" at bounding box center [364, 173] width 43 height 35
copy span "3,300,000"
click at [343, 193] on td "50,000 UGX" at bounding box center [364, 205] width 43 height 27
click at [508, 201] on icon at bounding box center [506, 204] width 6 height 6
click at [476, 207] on link "View details" at bounding box center [474, 209] width 68 height 12
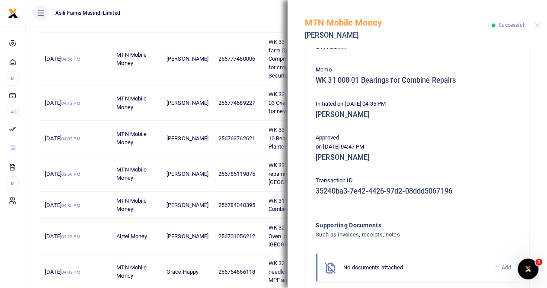
scroll to position [172, 0]
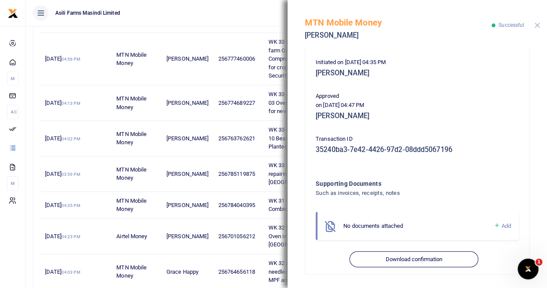
click at [539, 22] on button "Close" at bounding box center [538, 25] width 6 height 6
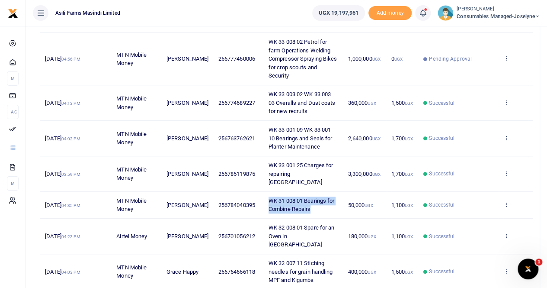
drag, startPoint x: 267, startPoint y: 187, endPoint x: 330, endPoint y: 197, distance: 63.9
click at [330, 197] on td "WK 31 008 01 Bearings for Combine Repairs" at bounding box center [304, 205] width 80 height 27
copy span "WK 31 008 01 Bearings for Combine Repairs"
click at [171, 202] on span "[PERSON_NAME]" at bounding box center [188, 205] width 42 height 6
drag, startPoint x: 170, startPoint y: 190, endPoint x: 189, endPoint y: 198, distance: 21.4
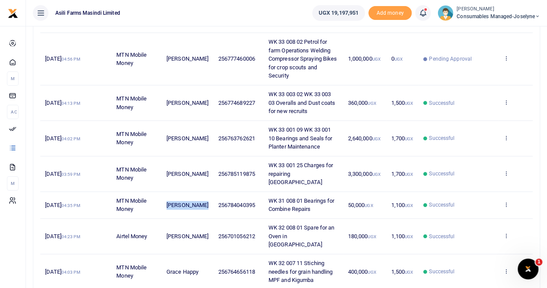
click at [189, 198] on td "[PERSON_NAME]" at bounding box center [188, 205] width 52 height 27
copy span "[PERSON_NAME]"
drag, startPoint x: 344, startPoint y: 193, endPoint x: 362, endPoint y: 196, distance: 17.6
click at [362, 196] on td "50,000 UGX" at bounding box center [364, 205] width 43 height 27
copy span "50,000"
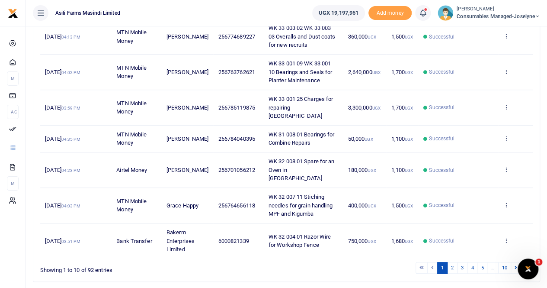
scroll to position [293, 0]
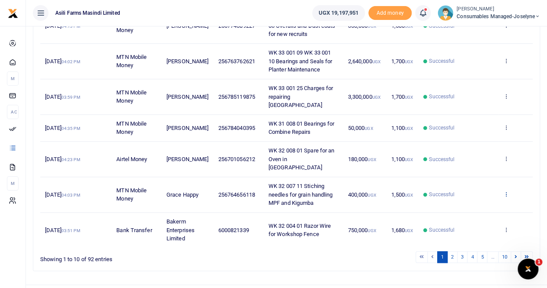
click at [507, 191] on icon at bounding box center [506, 194] width 6 height 6
click at [476, 188] on link "View details" at bounding box center [474, 190] width 68 height 12
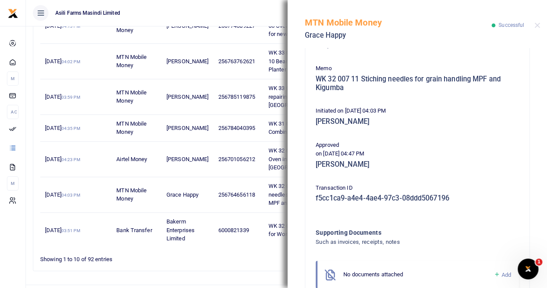
scroll to position [93, 0]
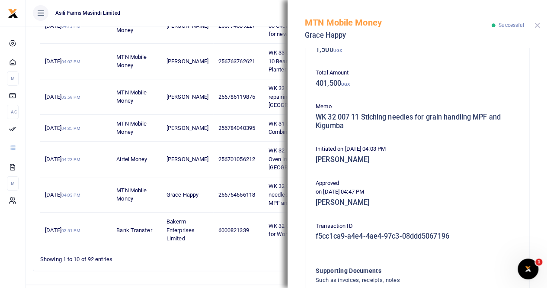
click at [536, 26] on button "Close" at bounding box center [538, 25] width 6 height 6
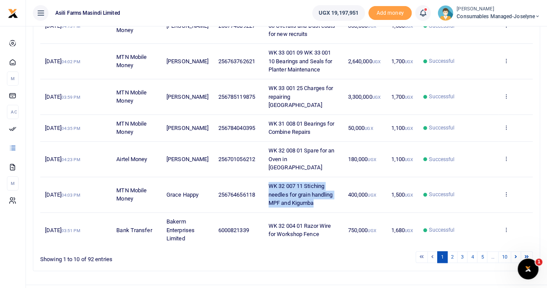
drag, startPoint x: 265, startPoint y: 165, endPoint x: 334, endPoint y: 188, distance: 72.6
click at [334, 188] on td "WK 32 007 11 Stiching needles for grain handling MPF and Kigumba" at bounding box center [304, 194] width 80 height 35
copy span "WK 32 007 11 Stiching needles for grain handling MPF and Kigumba"
click at [343, 191] on td "400,000 UGX" at bounding box center [364, 194] width 43 height 35
click at [507, 226] on icon at bounding box center [506, 229] width 6 height 6
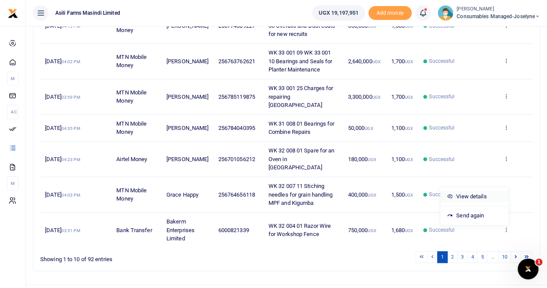
click at [472, 190] on link "View details" at bounding box center [474, 196] width 68 height 12
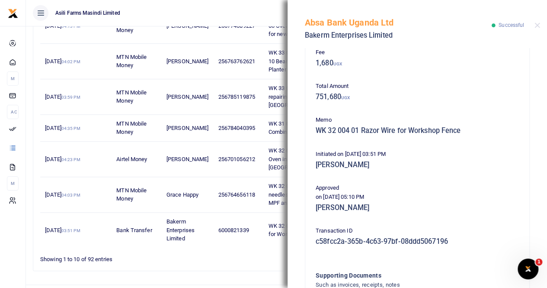
scroll to position [0, 0]
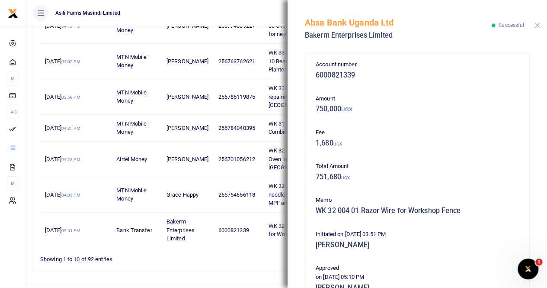
click at [536, 25] on button "Close" at bounding box center [538, 25] width 6 height 6
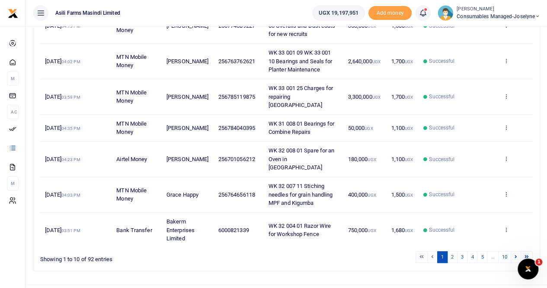
click at [506, 191] on icon at bounding box center [506, 194] width 6 height 6
click at [474, 189] on link "View details" at bounding box center [474, 190] width 68 height 12
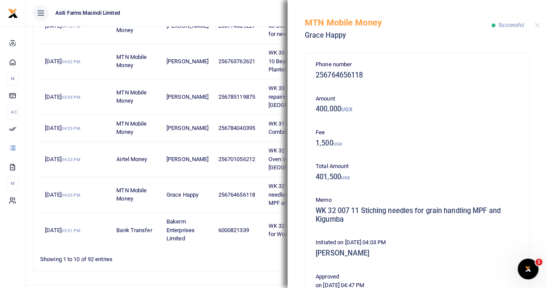
click at [532, 22] on div "MTN Mobile Money Grace Happy Successful" at bounding box center [418, 24] width 260 height 48
click at [538, 23] on button "Close" at bounding box center [538, 25] width 6 height 6
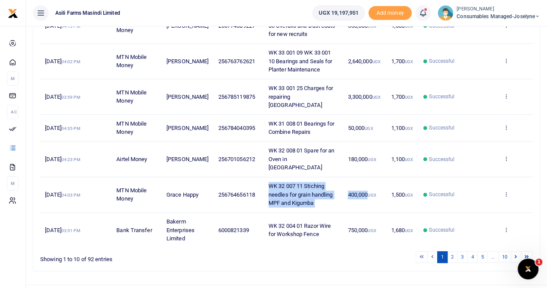
drag, startPoint x: 265, startPoint y: 164, endPoint x: 365, endPoint y: 178, distance: 100.9
click at [365, 178] on tr "[DATE] 04:03 PM MTN Mobile Money Grace Happy 256764656118 WK 32 007 11 Stiching…" at bounding box center [286, 194] width 493 height 35
copy tr "WK 32 007 11 Stiching needles for grain handling MPF and Kigumba 400,000"
click at [364, 188] on td "400,000 UGX" at bounding box center [364, 194] width 43 height 35
click at [505, 226] on icon at bounding box center [506, 229] width 6 height 6
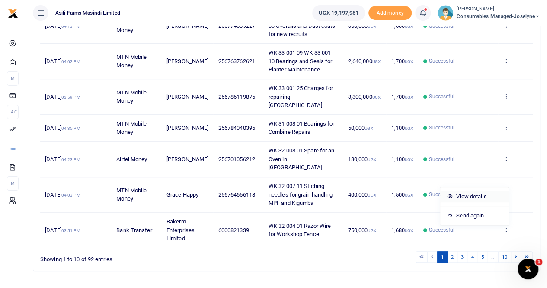
click at [473, 190] on link "View details" at bounding box center [474, 196] width 68 height 12
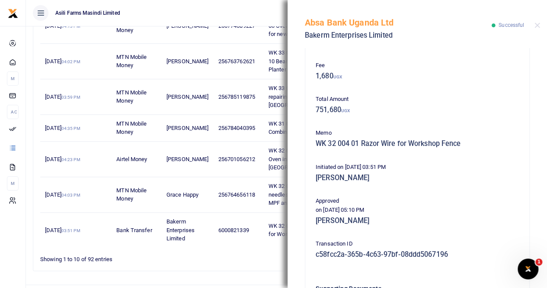
scroll to position [172, 0]
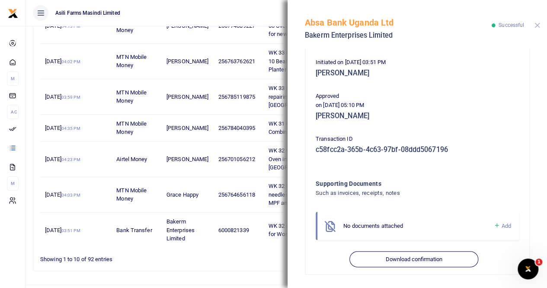
click at [539, 23] on button "Close" at bounding box center [538, 25] width 6 height 6
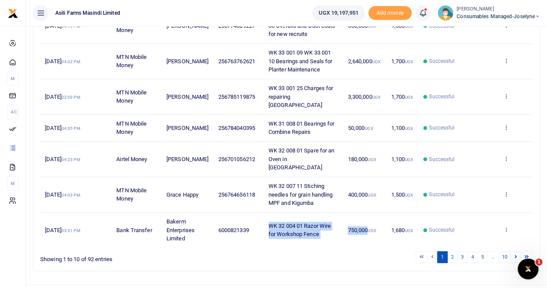
drag, startPoint x: 266, startPoint y: 204, endPoint x: 366, endPoint y: 215, distance: 100.1
click at [366, 215] on tr "[DATE] 03:51 PM Bank Transfer Bakerm Enterprises Limited 6000821339 WK 32 004 0…" at bounding box center [286, 229] width 493 height 35
copy tr "WK 32 004 01 Razor Wire for Workshop Fence 750,000"
click at [330, 229] on div "Date Transaction Name Account Number Memo Amount Fees Status Action [DATE] 05:0…" at bounding box center [286, 44] width 493 height 411
click at [456, 251] on link "2" at bounding box center [452, 257] width 10 height 12
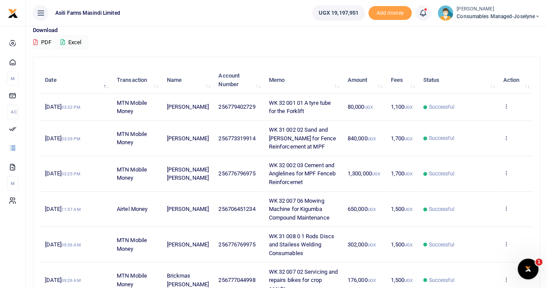
scroll to position [60, 0]
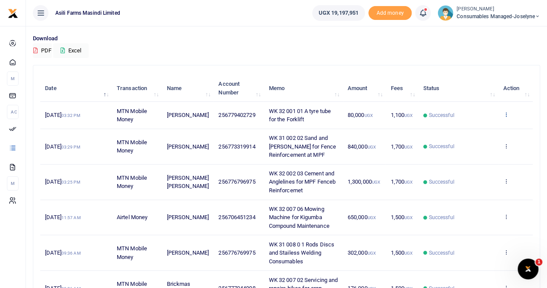
click at [507, 112] on icon at bounding box center [506, 114] width 6 height 6
click at [478, 126] on link "View details" at bounding box center [474, 129] width 68 height 12
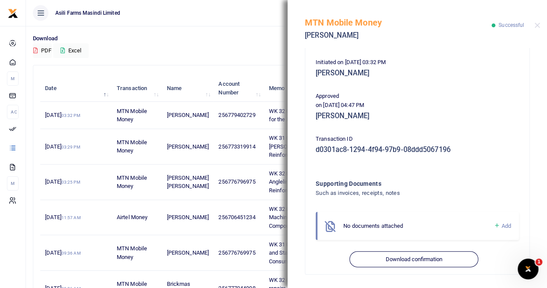
scroll to position [0, 0]
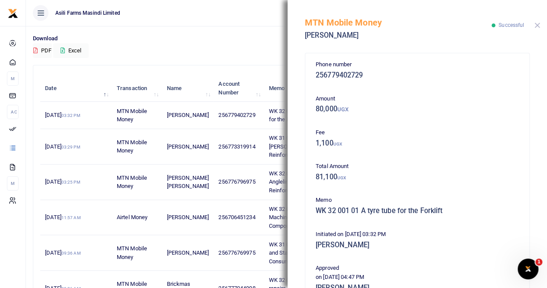
click at [537, 25] on button "Close" at bounding box center [538, 25] width 6 height 6
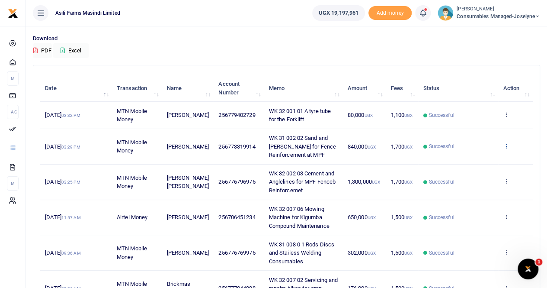
click at [507, 144] on icon at bounding box center [506, 146] width 6 height 6
click at [479, 154] on link "View details" at bounding box center [474, 160] width 68 height 12
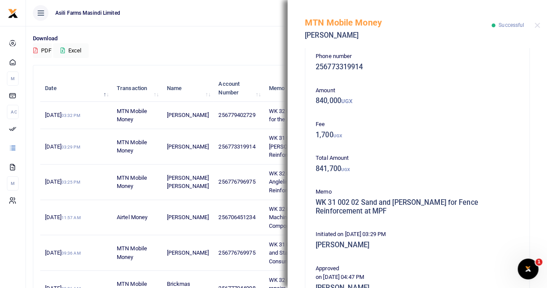
scroll to position [7, 0]
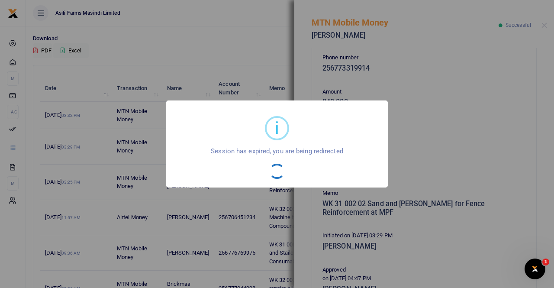
click at [485, 128] on div "i × Session has expired, you are being redirected OK No Cancel" at bounding box center [277, 144] width 554 height 288
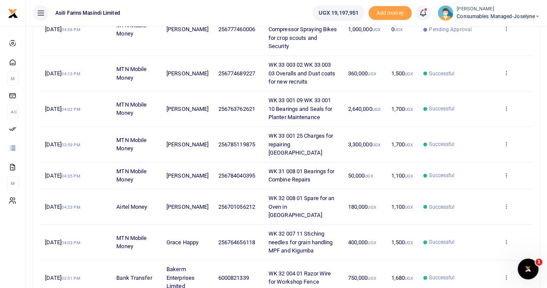
scroll to position [260, 0]
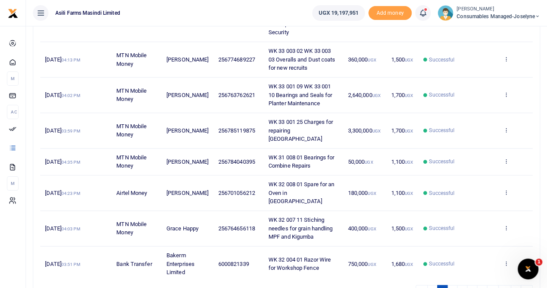
click at [479, 15] on span "Consumables managed-Joselyne" at bounding box center [498, 17] width 83 height 8
click at [493, 32] on link "Switch accounts" at bounding box center [507, 32] width 68 height 12
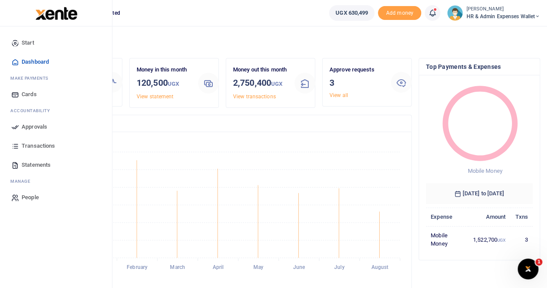
click at [38, 163] on span "Statements" at bounding box center [36, 164] width 29 height 9
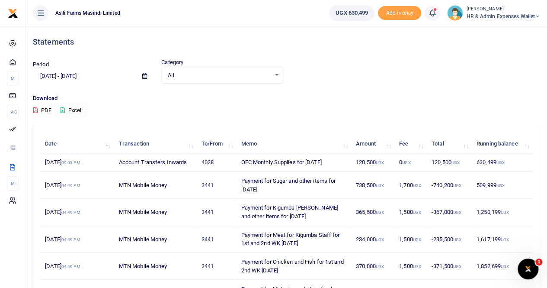
click at [71, 103] on button "Excel" at bounding box center [70, 110] width 35 height 15
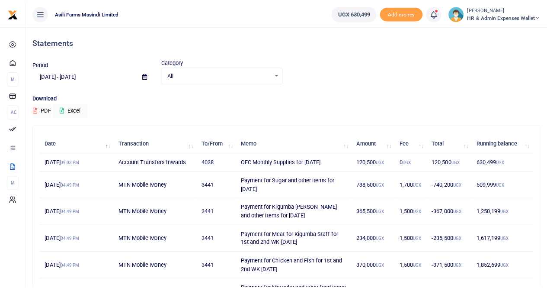
scroll to position [87, 0]
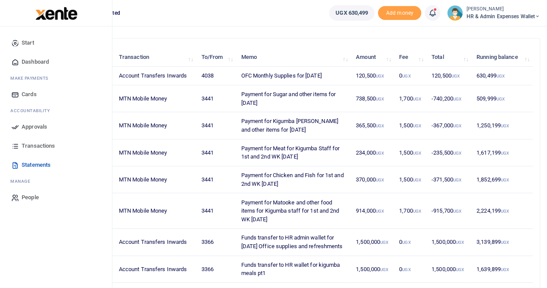
click at [38, 144] on span "Transactions" at bounding box center [38, 145] width 33 height 9
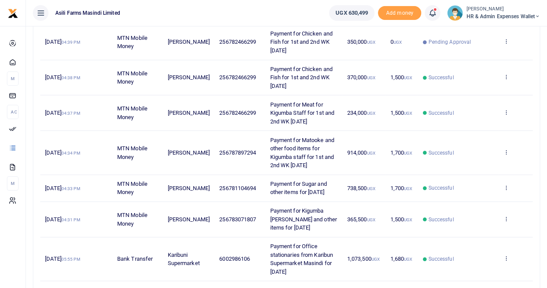
scroll to position [260, 0]
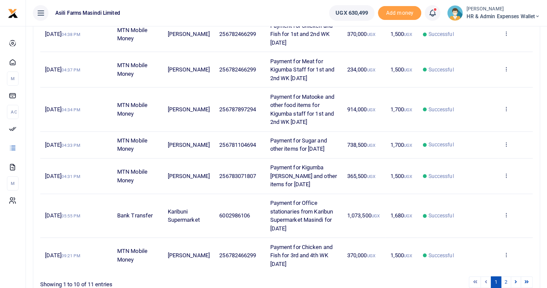
click at [491, 14] on span "HR & Admin Expenses Wallet" at bounding box center [503, 17] width 74 height 8
click at [498, 31] on link "Switch accounts" at bounding box center [506, 32] width 68 height 12
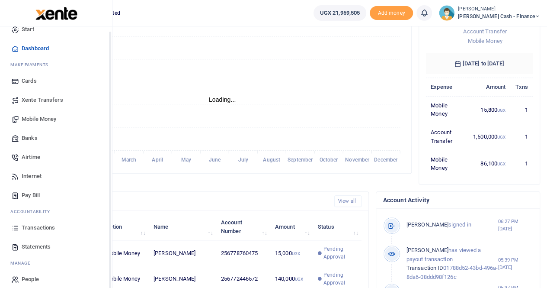
scroll to position [21, 0]
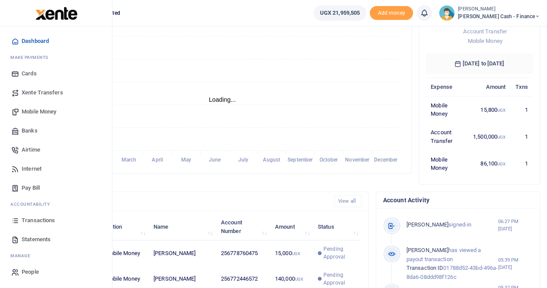
click at [51, 219] on span "Transactions" at bounding box center [38, 220] width 33 height 9
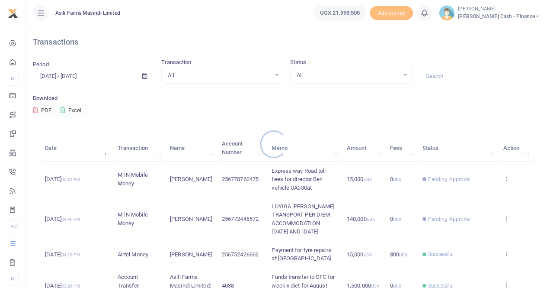
scroll to position [43, 0]
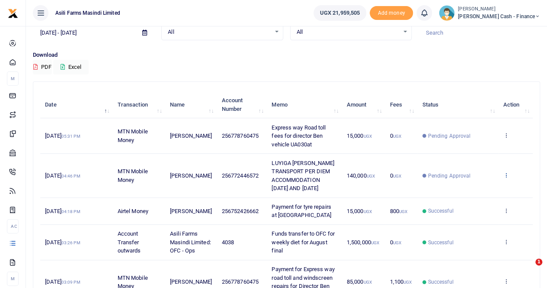
click at [506, 173] on icon at bounding box center [506, 175] width 6 height 6
click at [485, 184] on link "View details" at bounding box center [474, 189] width 68 height 12
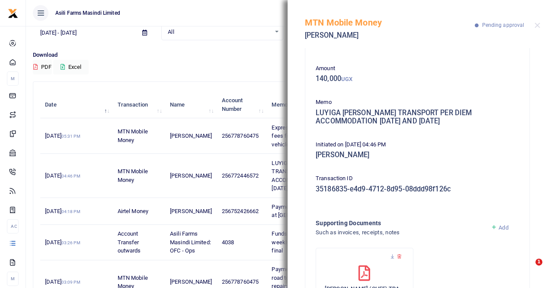
scroll to position [0, 0]
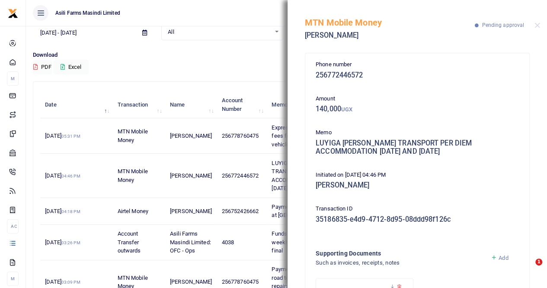
click at [540, 24] on div "MTN Mobile Money [PERSON_NAME] Pending approval" at bounding box center [418, 24] width 260 height 48
click at [536, 23] on button "Close" at bounding box center [538, 25] width 6 height 6
